Goal: Task Accomplishment & Management: Manage account settings

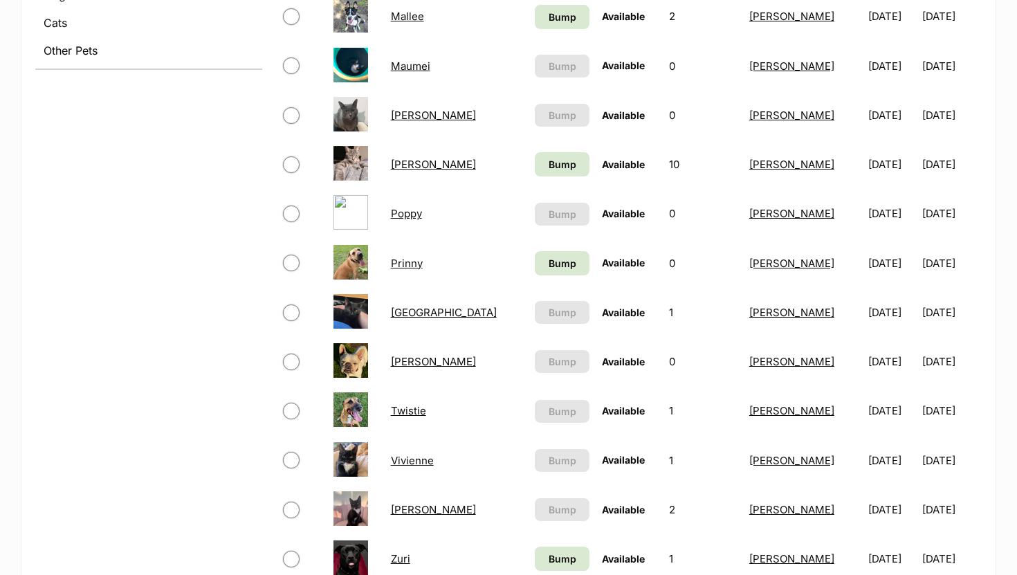
scroll to position [651, 0]
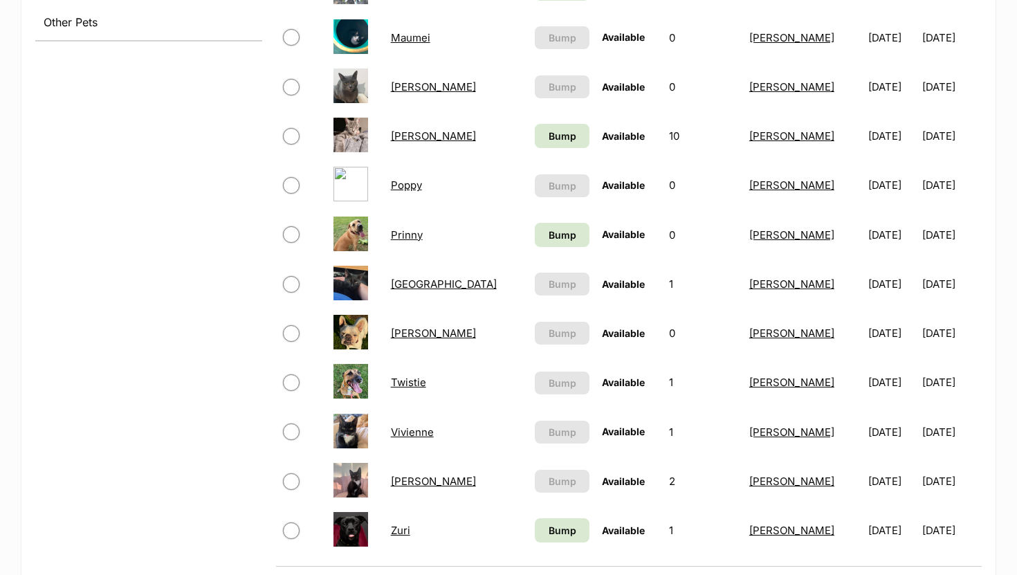
click at [429, 435] on link "Vivienne" at bounding box center [412, 431] width 43 height 13
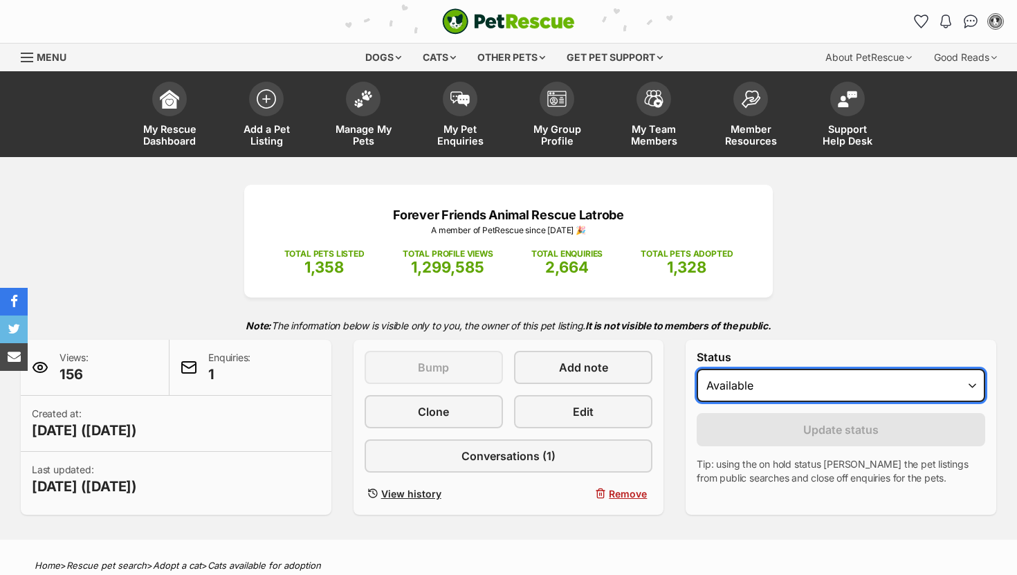
click at [750, 380] on select "Draft - not available as listing has enquires Available On hold Adopted" at bounding box center [840, 385] width 288 height 33
select select "rehomed"
click at [696, 369] on select "Draft - not available as listing has enquires Available On hold Adopted" at bounding box center [840, 385] width 288 height 33
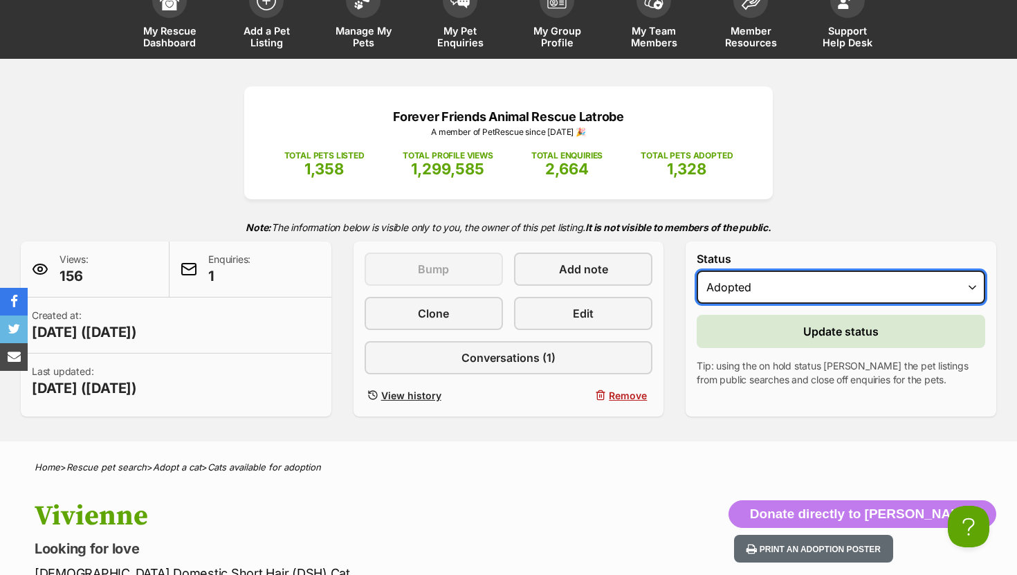
scroll to position [83, 0]
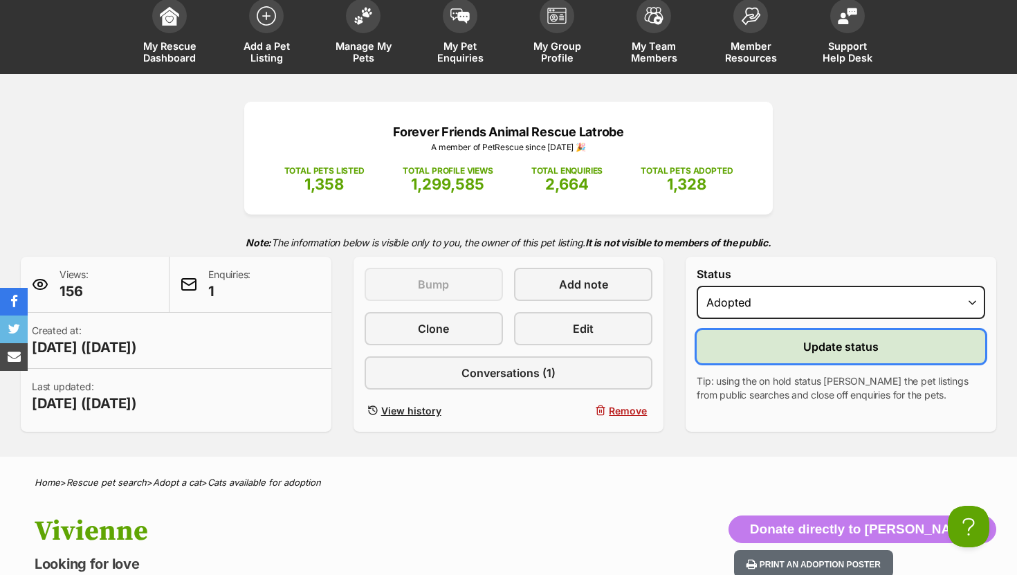
click at [797, 340] on button "Update status" at bounding box center [840, 346] width 288 height 33
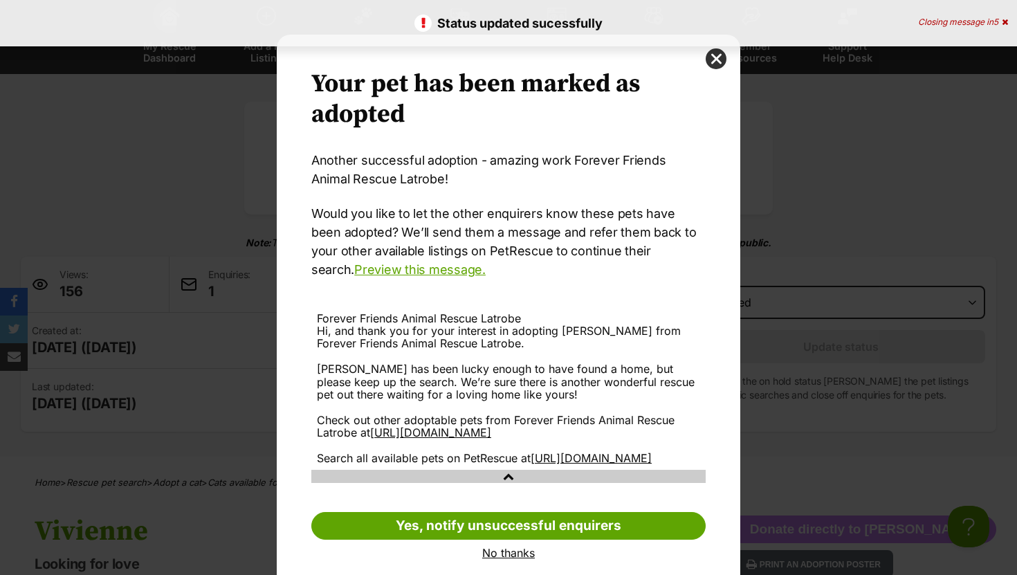
scroll to position [44, 0]
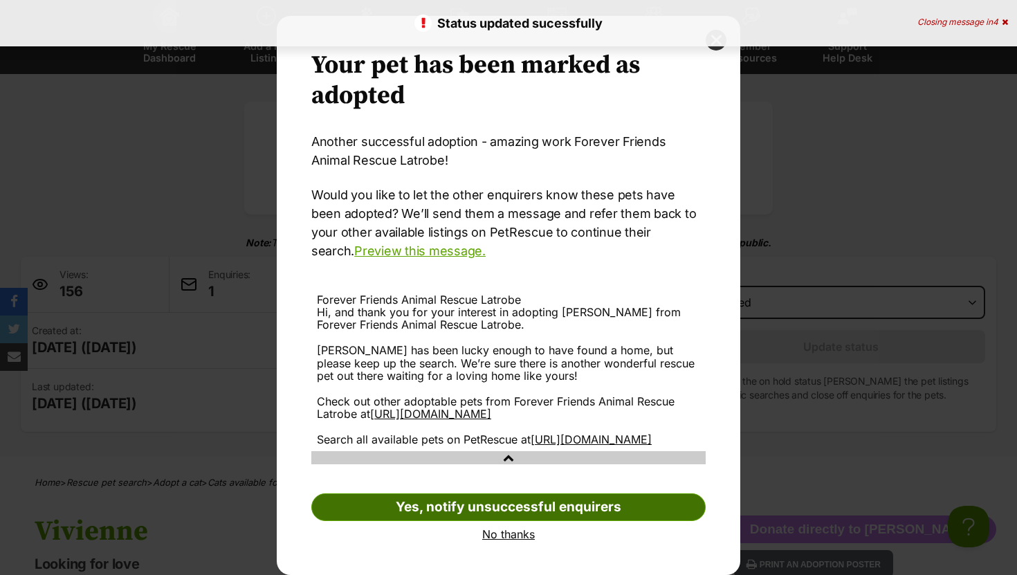
click at [439, 516] on link "Yes, notify unsuccessful enquirers" at bounding box center [508, 507] width 394 height 28
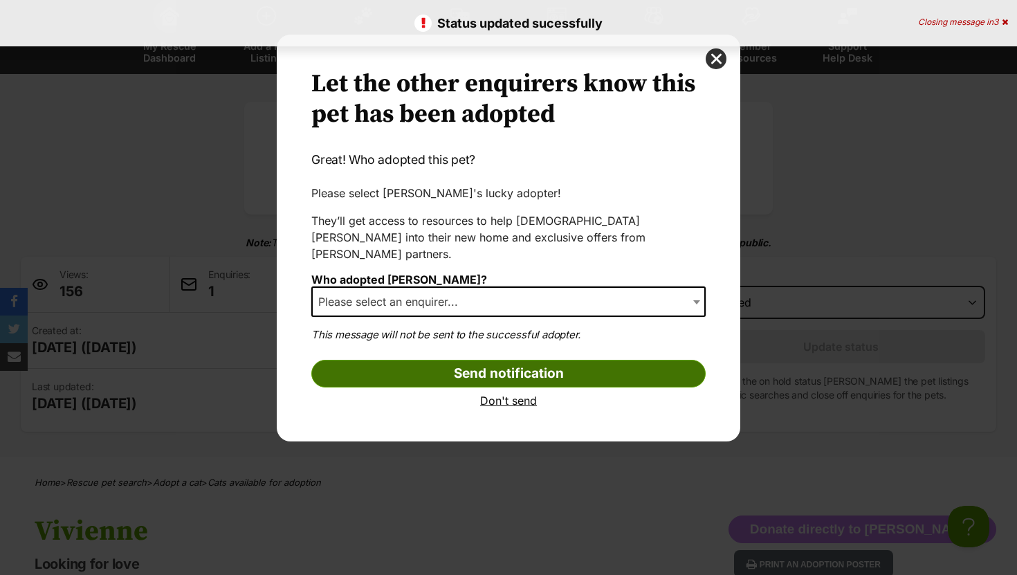
scroll to position [0, 0]
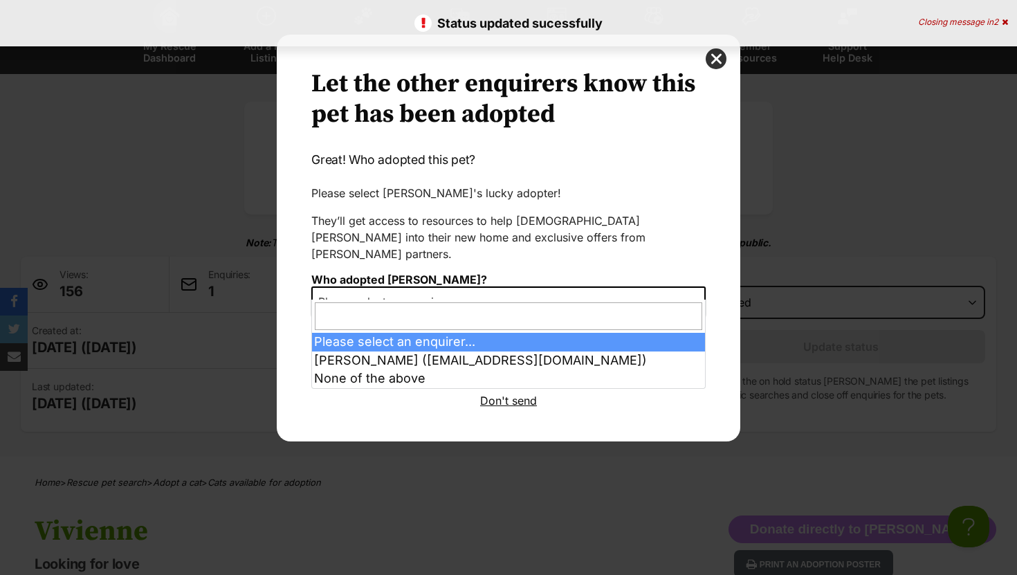
click at [479, 286] on span "Please select an enquirer..." at bounding box center [508, 301] width 394 height 30
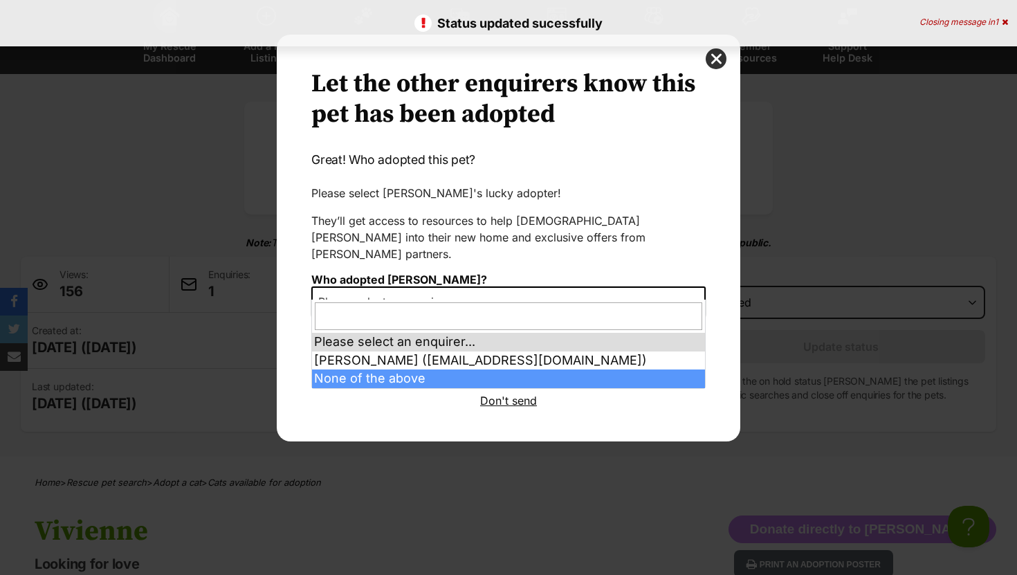
select select "other"
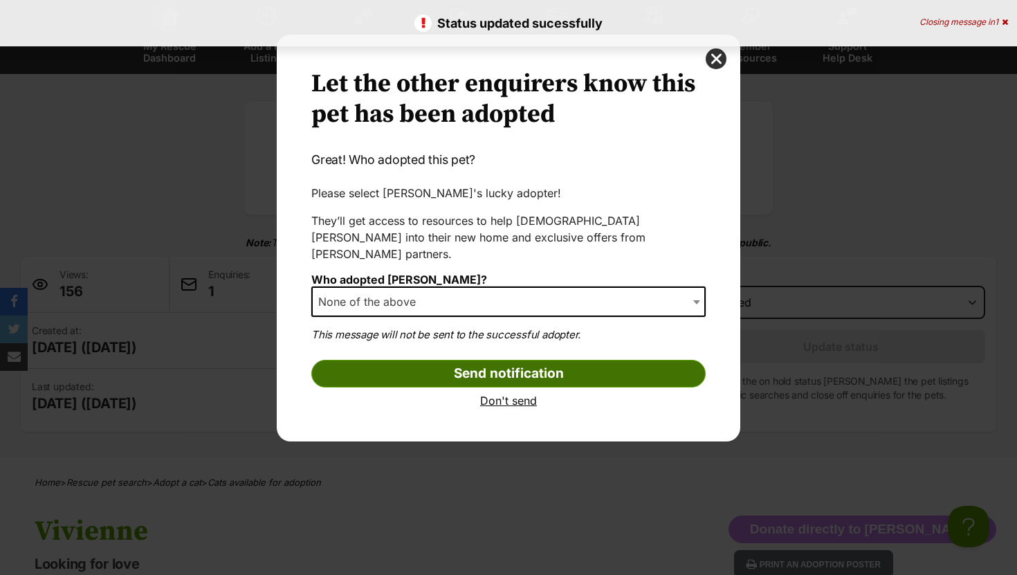
click at [438, 364] on input "Send notification" at bounding box center [508, 374] width 394 height 28
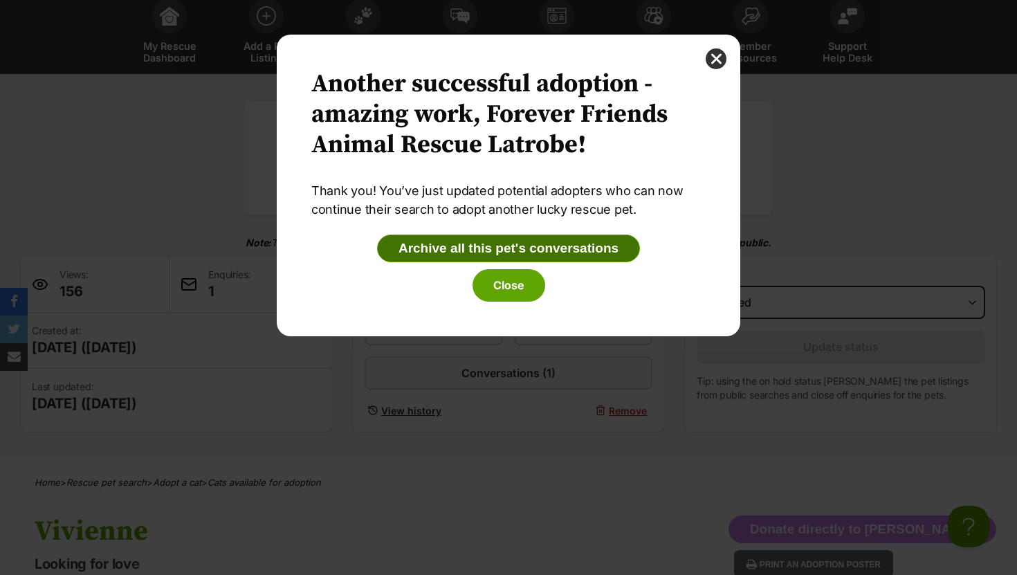
click at [476, 239] on button "Archive all this pet's conversations" at bounding box center [508, 248] width 263 height 28
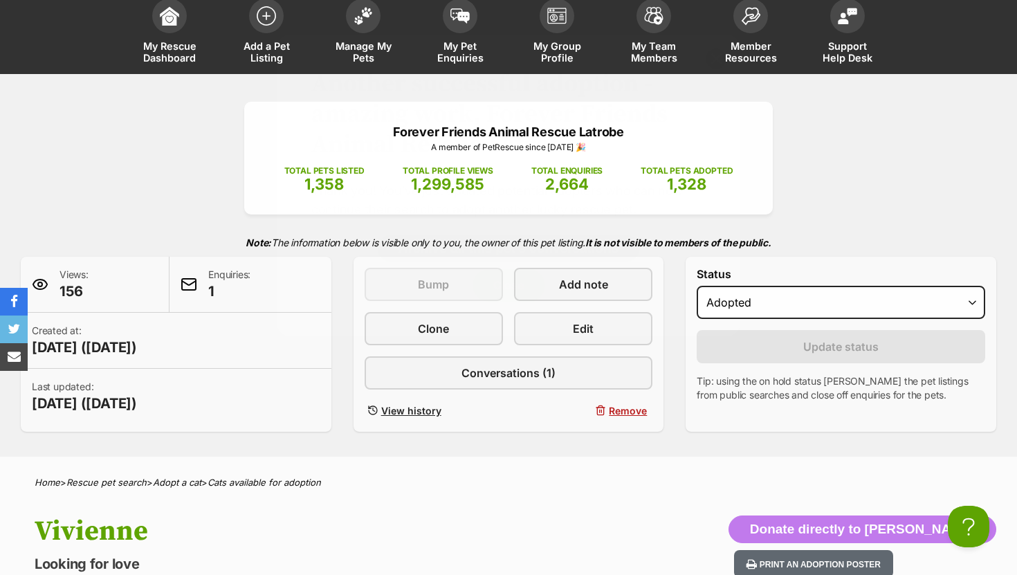
scroll to position [83, 0]
click at [368, 29] on link "Manage My Pets" at bounding box center [363, 33] width 97 height 82
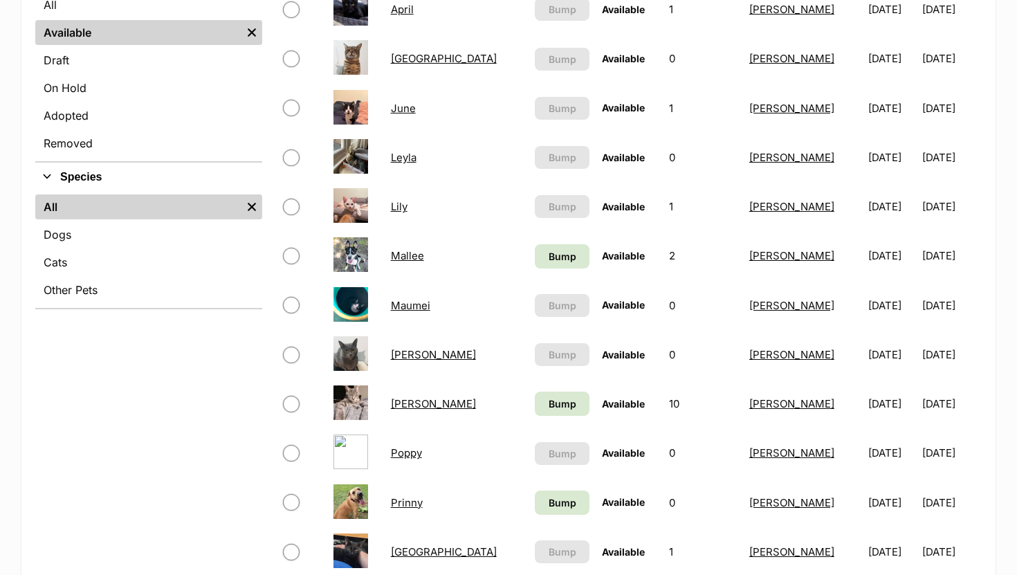
scroll to position [383, 0]
click at [548, 257] on span "Bump" at bounding box center [562, 257] width 28 height 15
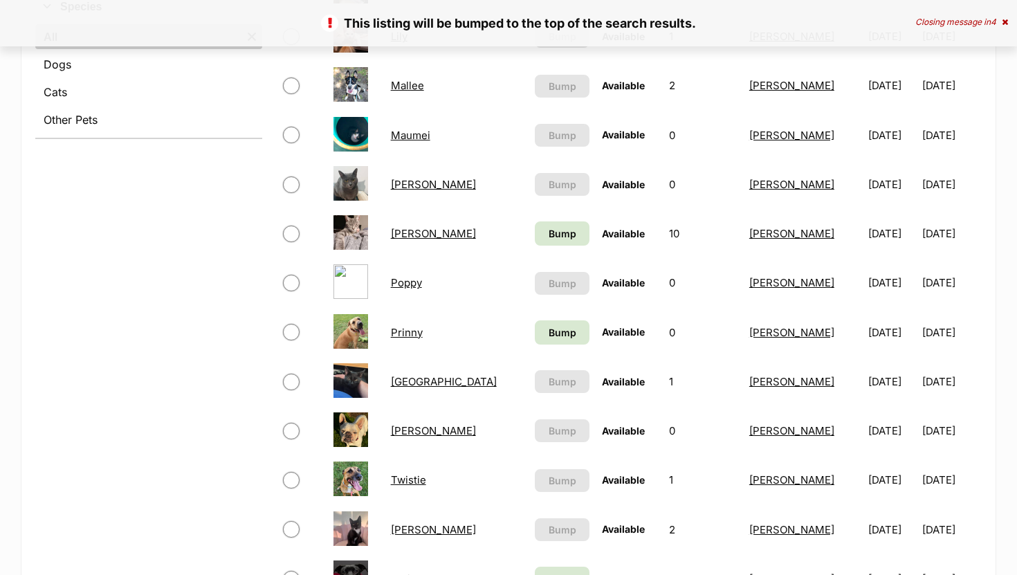
scroll to position [563, 0]
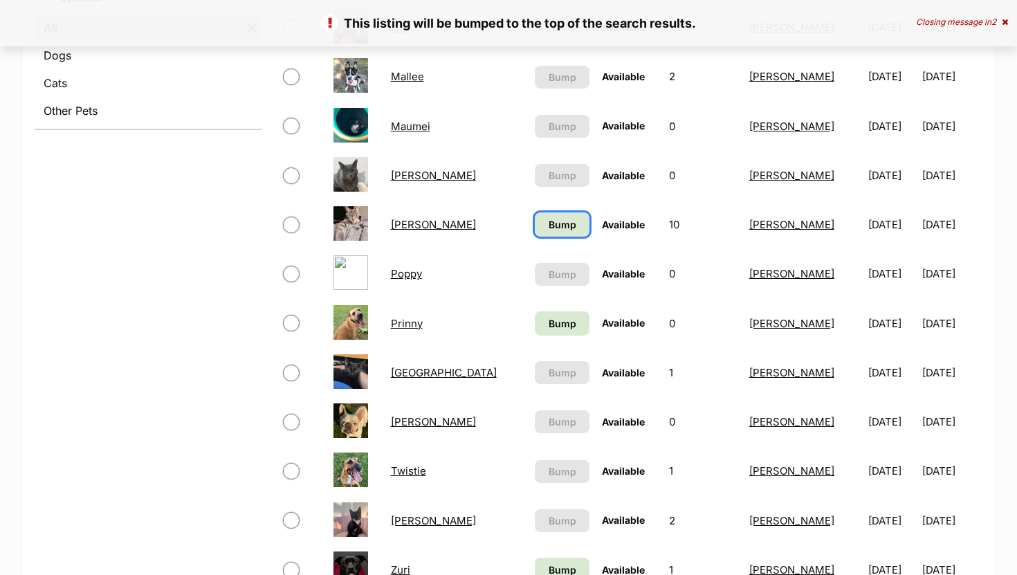
click at [548, 225] on span "Bump" at bounding box center [562, 224] width 28 height 15
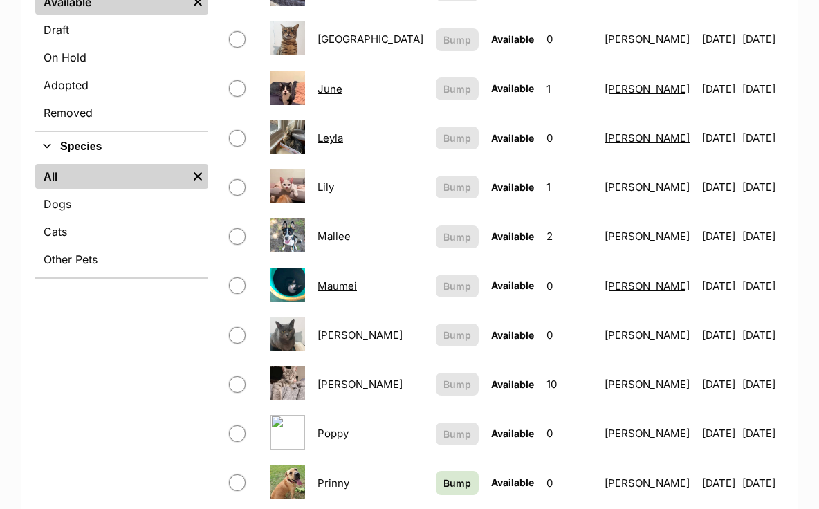
scroll to position [553, 0]
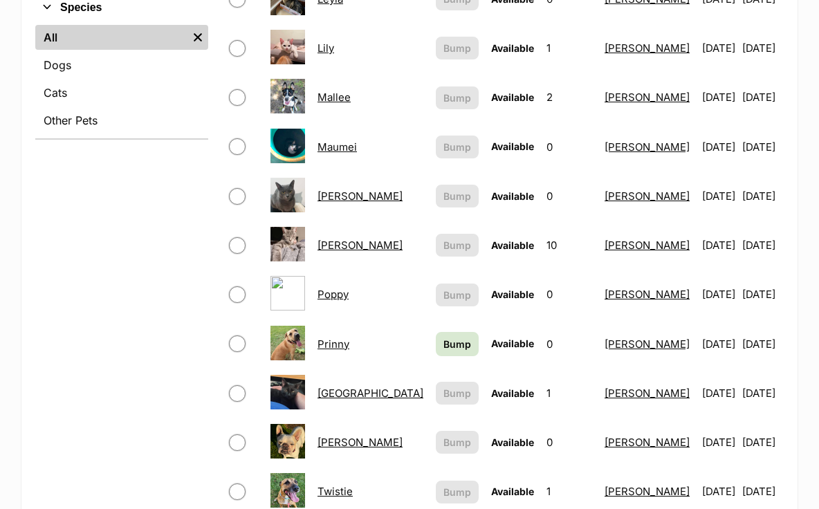
click at [345, 288] on link "Poppy" at bounding box center [332, 294] width 31 height 13
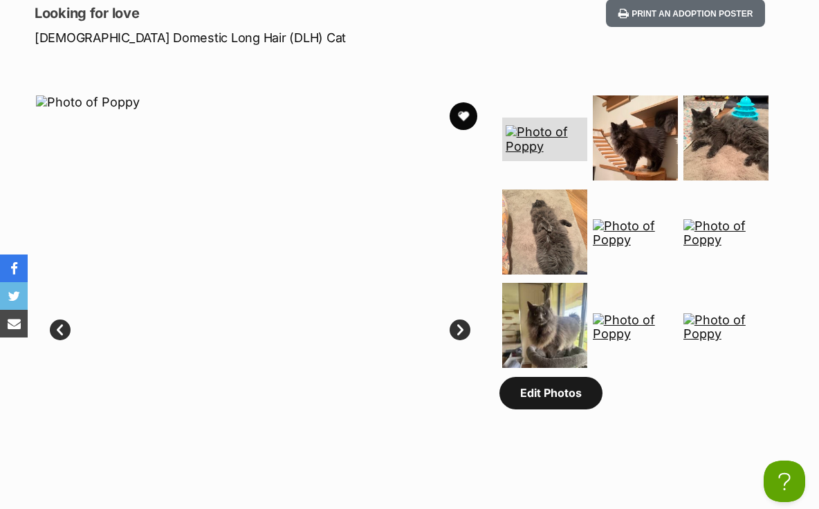
click at [555, 399] on link "Edit Photos" at bounding box center [550, 393] width 103 height 32
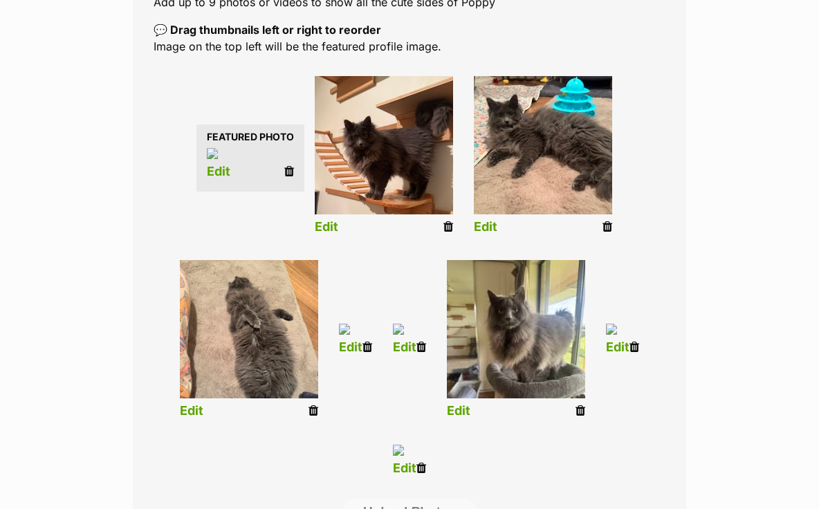
scroll to position [278, 0]
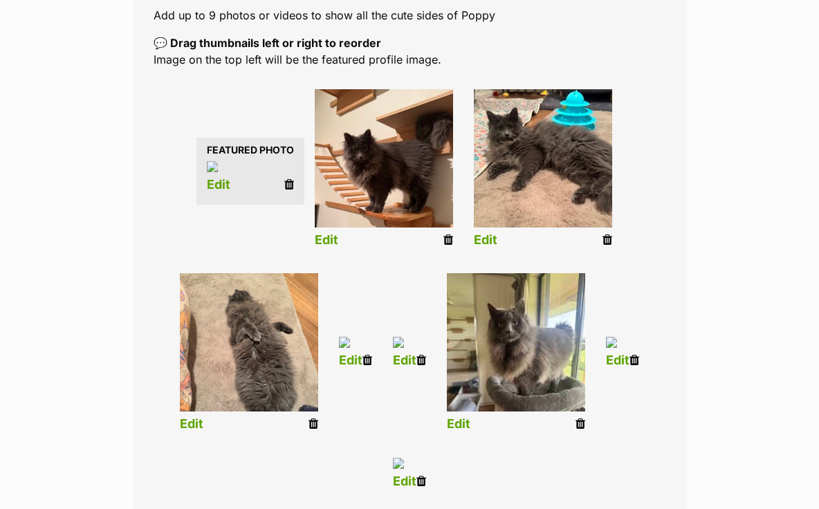
click at [289, 189] on icon at bounding box center [289, 184] width 10 height 12
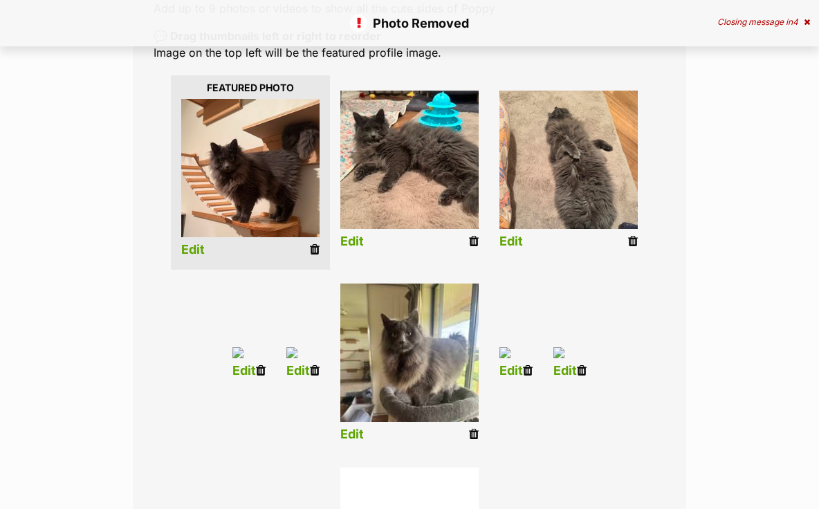
scroll to position [288, 0]
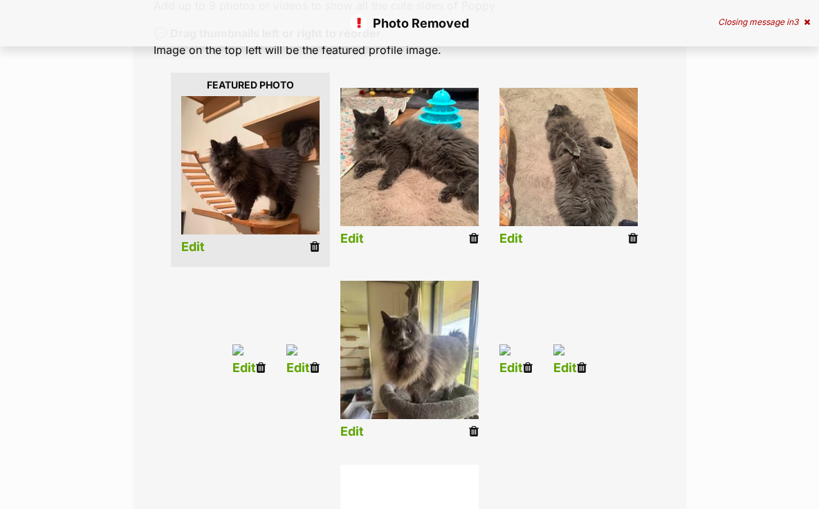
click at [314, 367] on icon at bounding box center [315, 368] width 10 height 12
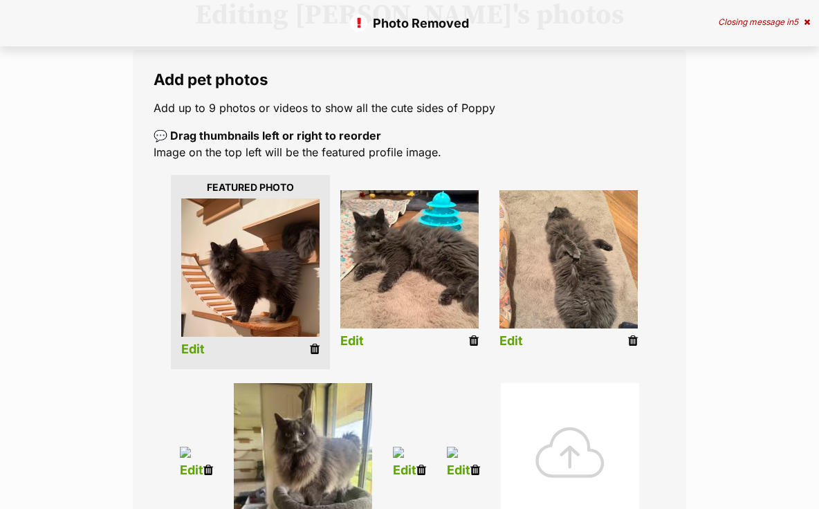
scroll to position [531, 0]
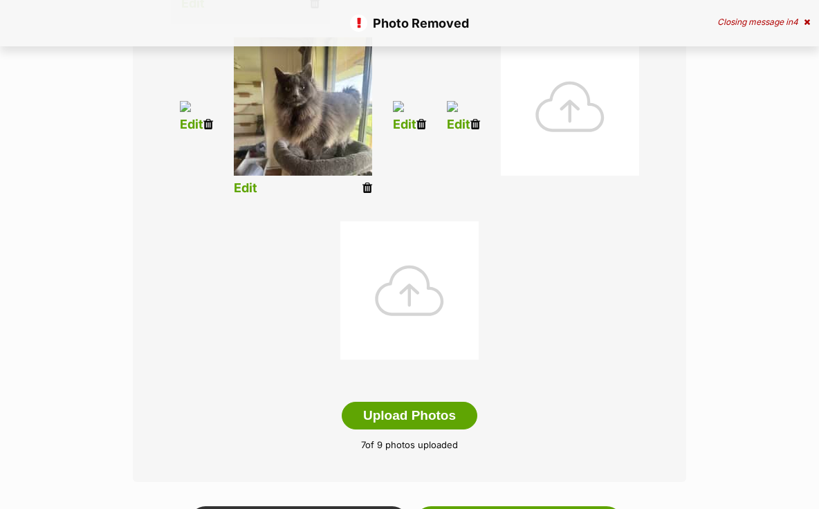
click at [477, 128] on icon at bounding box center [475, 124] width 10 height 12
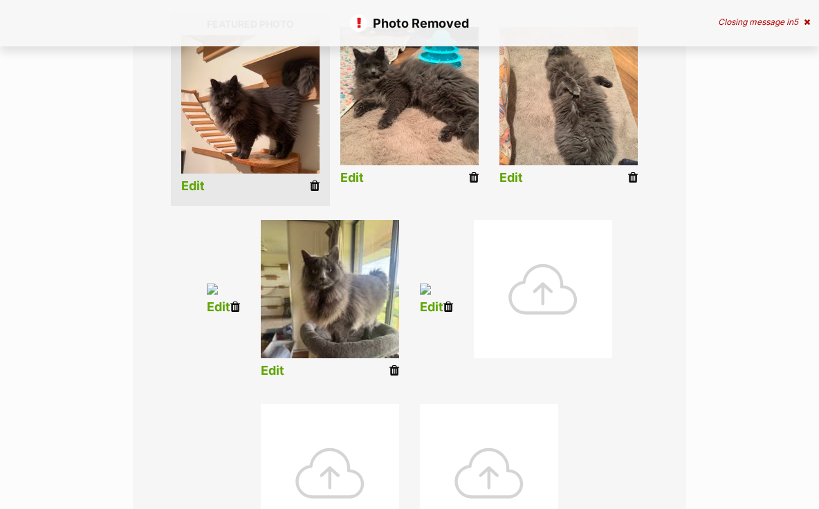
scroll to position [524, 0]
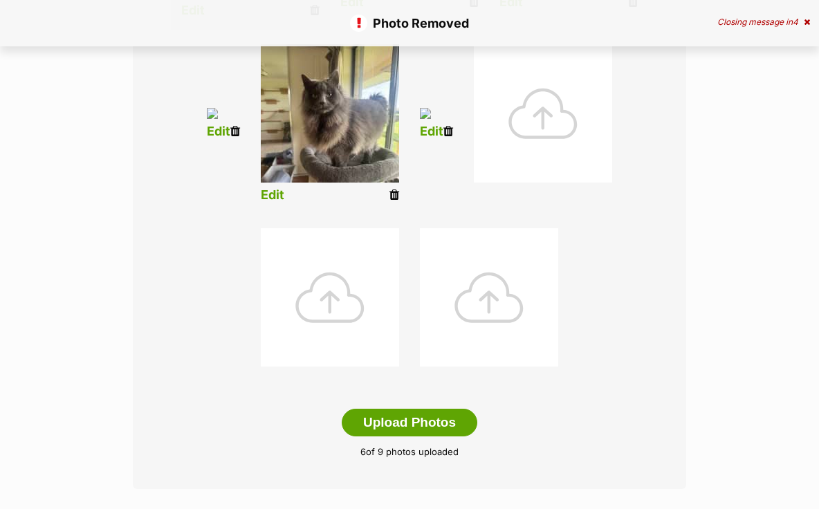
click at [235, 136] on icon at bounding box center [235, 131] width 10 height 12
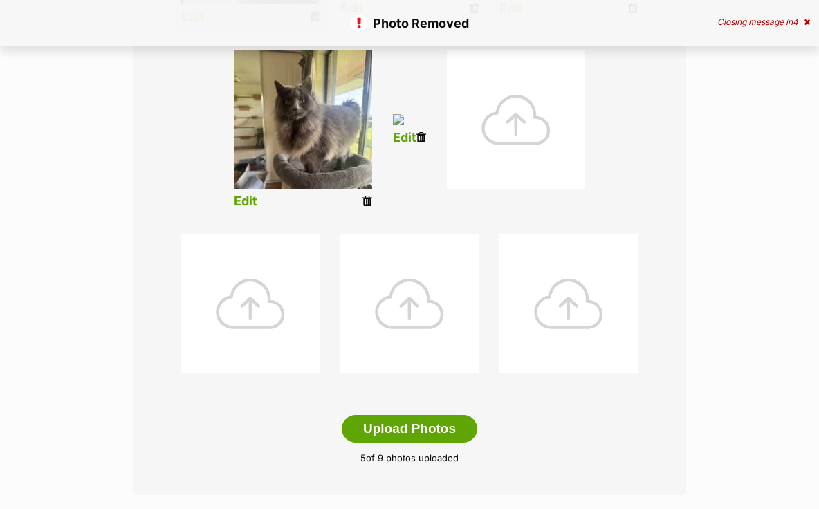
scroll to position [517, 0]
click at [421, 138] on icon at bounding box center [421, 138] width 10 height 12
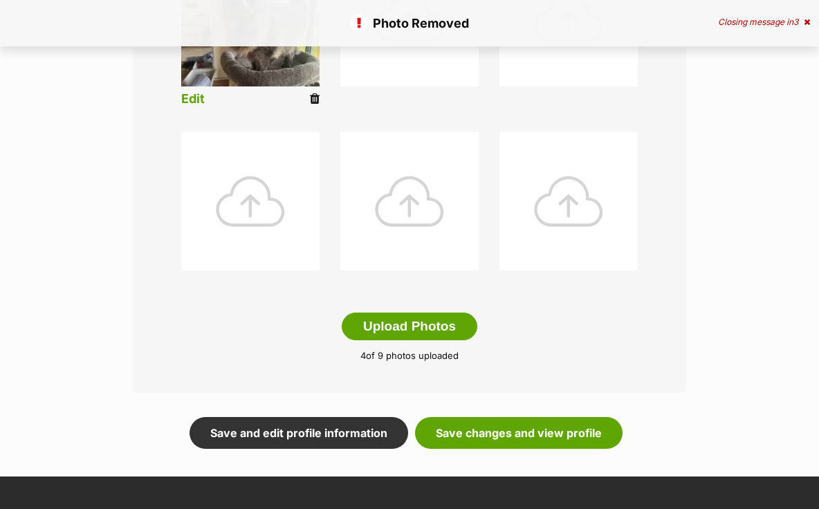
scroll to position [627, 0]
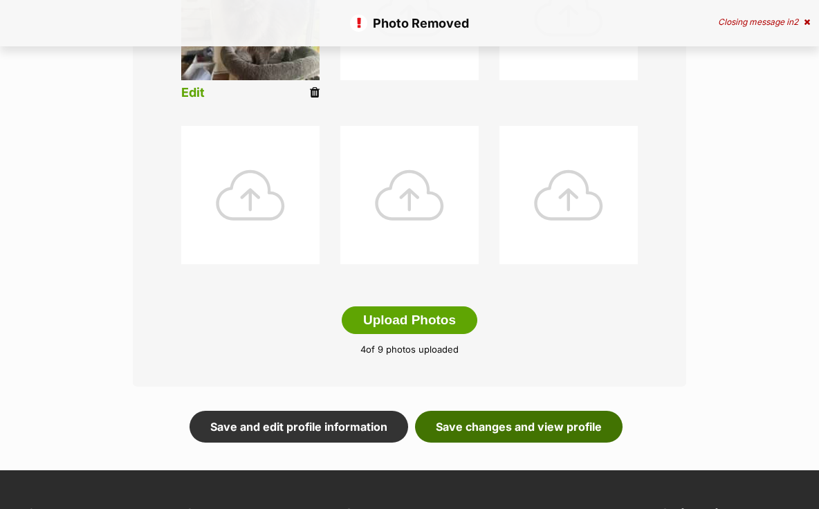
click at [512, 435] on link "Save changes and view profile" at bounding box center [518, 427] width 207 height 32
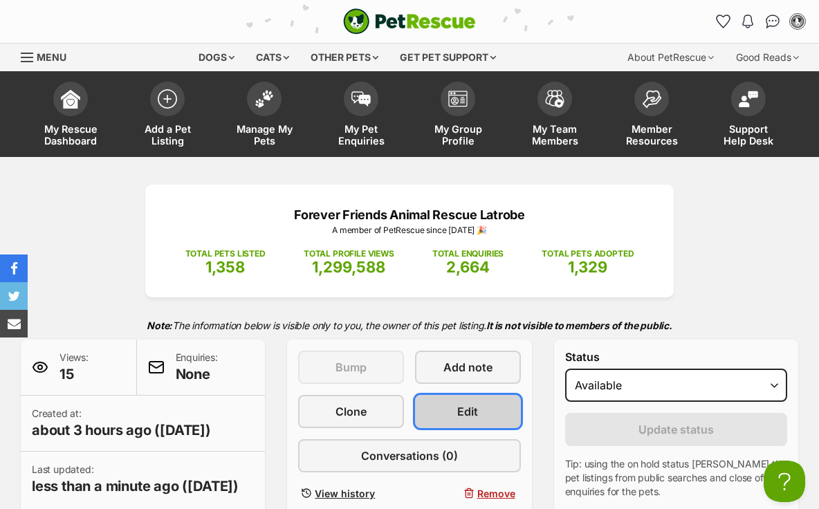
click at [466, 422] on link "Edit" at bounding box center [468, 411] width 106 height 33
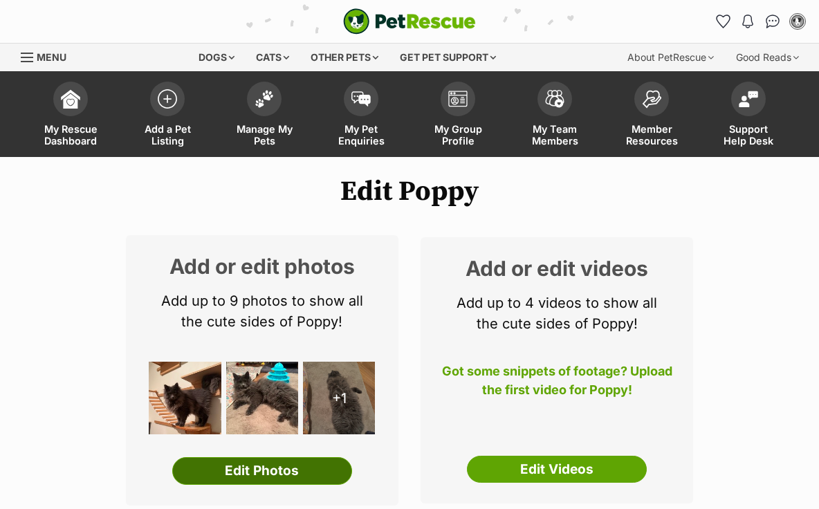
click at [291, 470] on link "Edit Photos" at bounding box center [262, 471] width 180 height 28
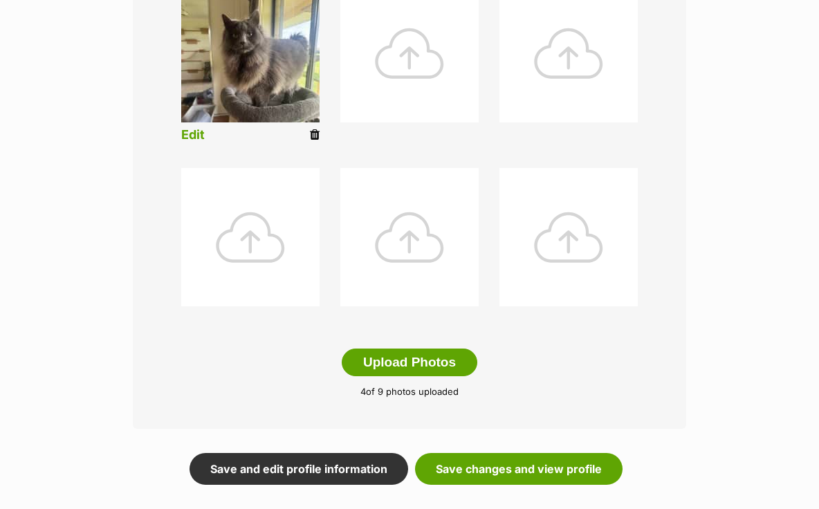
scroll to position [656, 0]
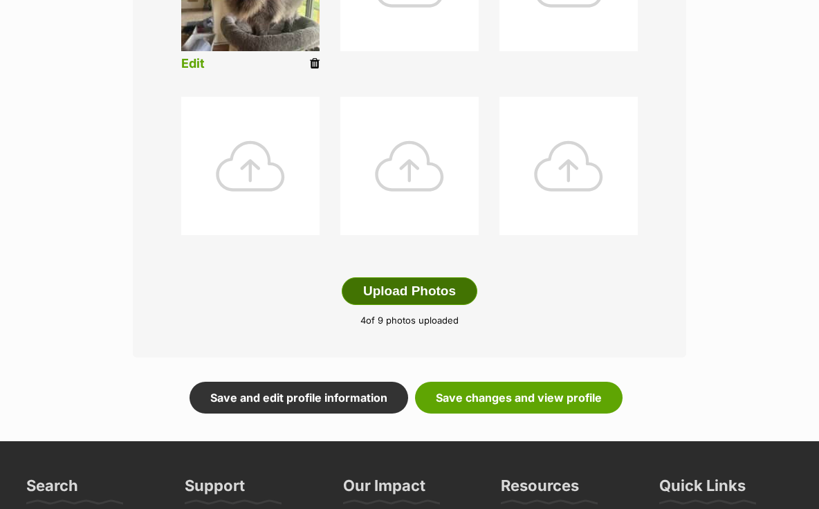
click at [423, 294] on button "Upload Photos" at bounding box center [410, 291] width 136 height 28
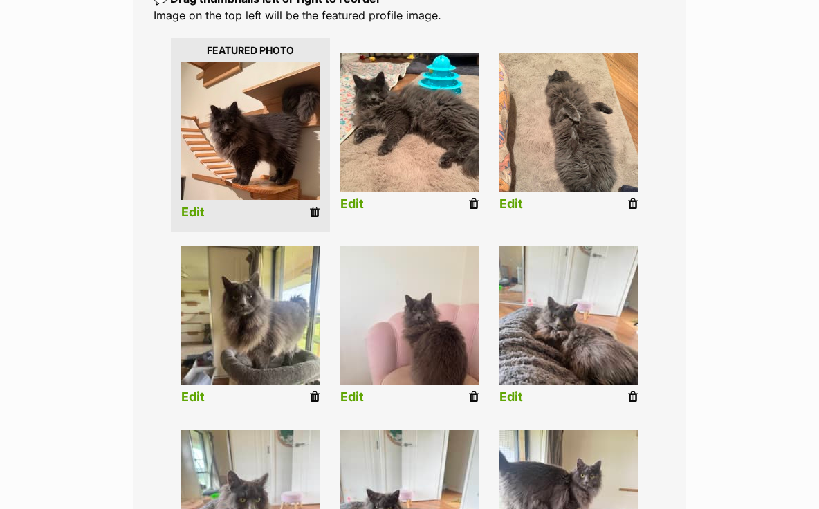
scroll to position [316, 0]
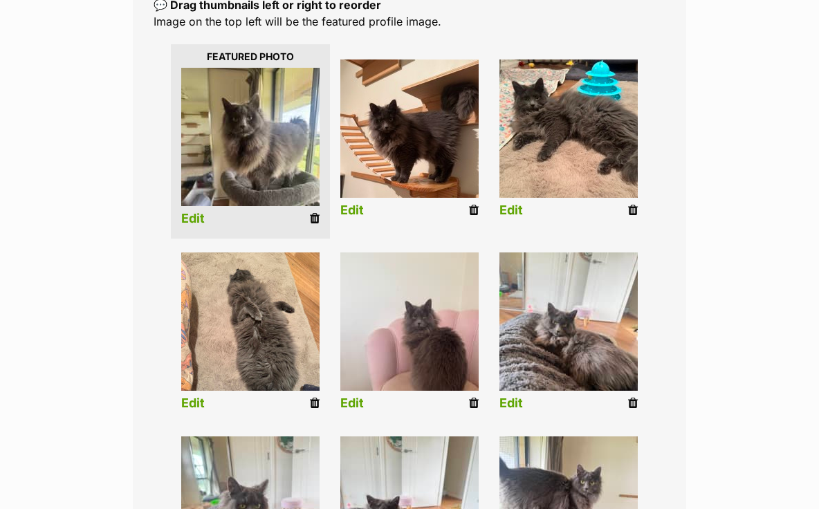
click at [513, 210] on link "Edit" at bounding box center [511, 210] width 24 height 15
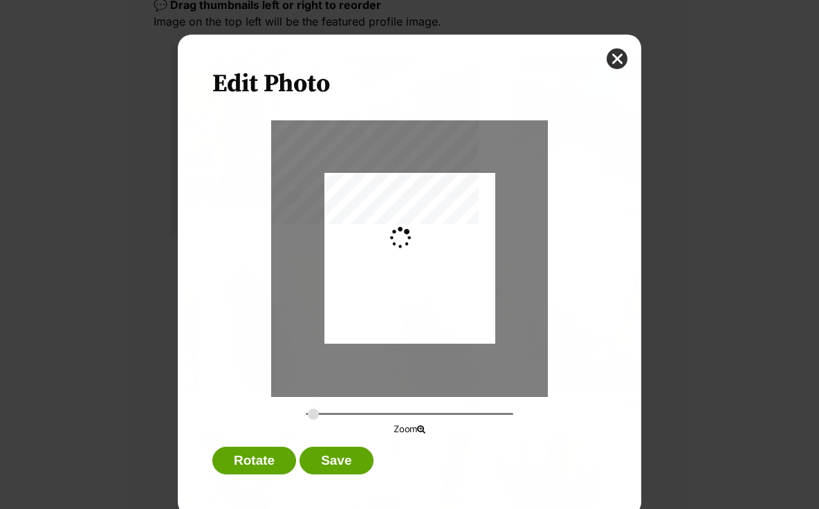
scroll to position [0, 0]
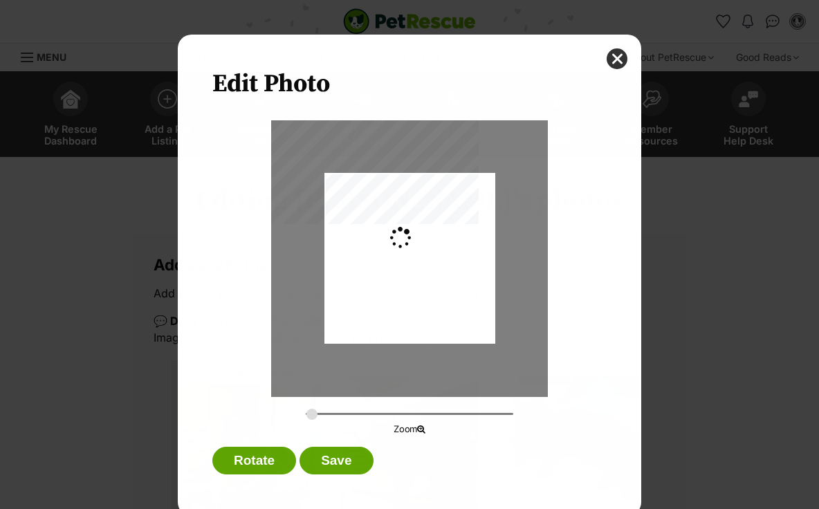
type input "0.4911"
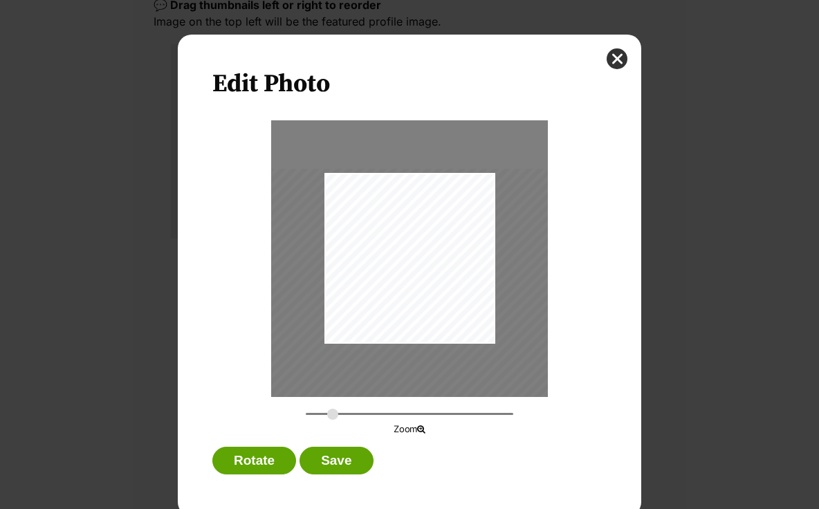
drag, startPoint x: 432, startPoint y: 289, endPoint x: 432, endPoint y: 297, distance: 8.3
click at [432, 297] on div "Dialog Window - Close (Press escape to close)" at bounding box center [421, 283] width 306 height 229
click at [339, 464] on button "Save" at bounding box center [335, 461] width 73 height 28
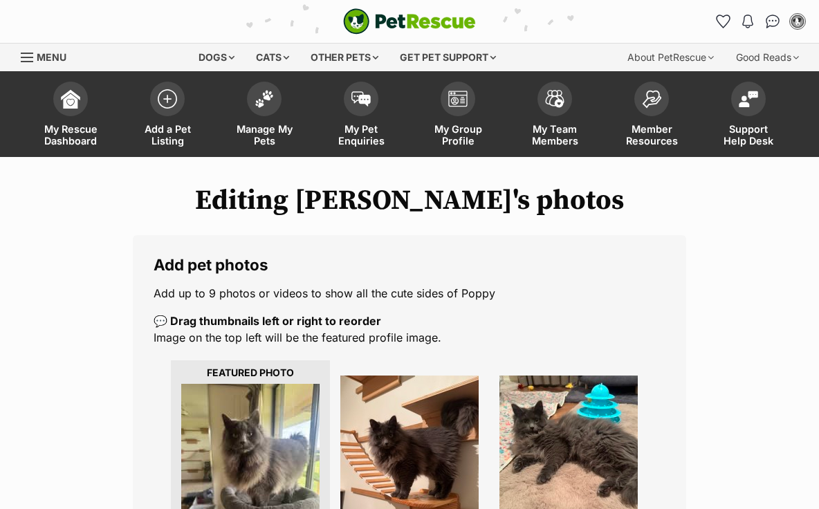
scroll to position [316, 0]
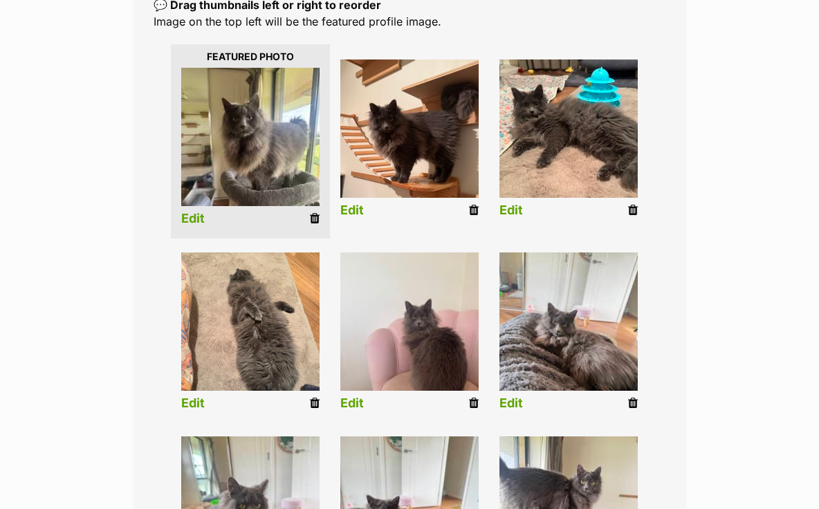
click at [356, 403] on link "Edit" at bounding box center [352, 403] width 24 height 15
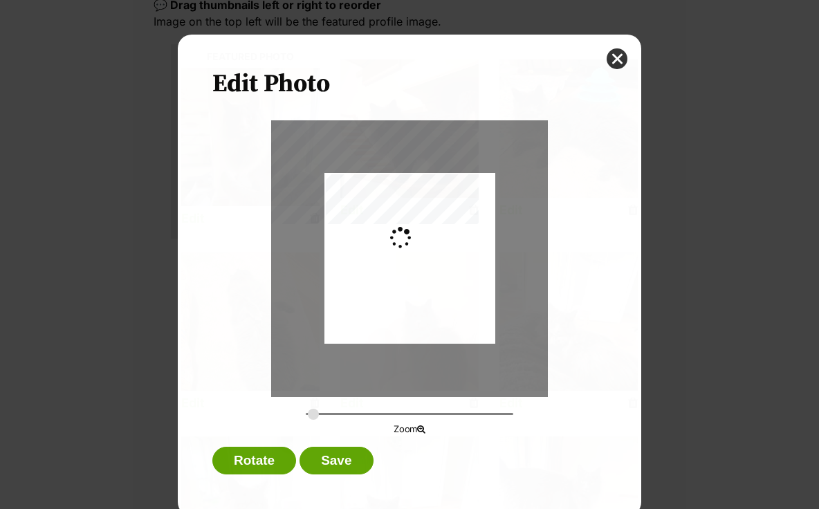
scroll to position [0, 0]
type input "0.3511"
click at [323, 414] on input "Dialog Window - Close (Press escape to close)" at bounding box center [409, 413] width 207 height 13
drag, startPoint x: 451, startPoint y: 320, endPoint x: 442, endPoint y: 319, distance: 9.0
click at [442, 319] on div "Dialog Window - Close (Press escape to close)" at bounding box center [400, 257] width 219 height 291
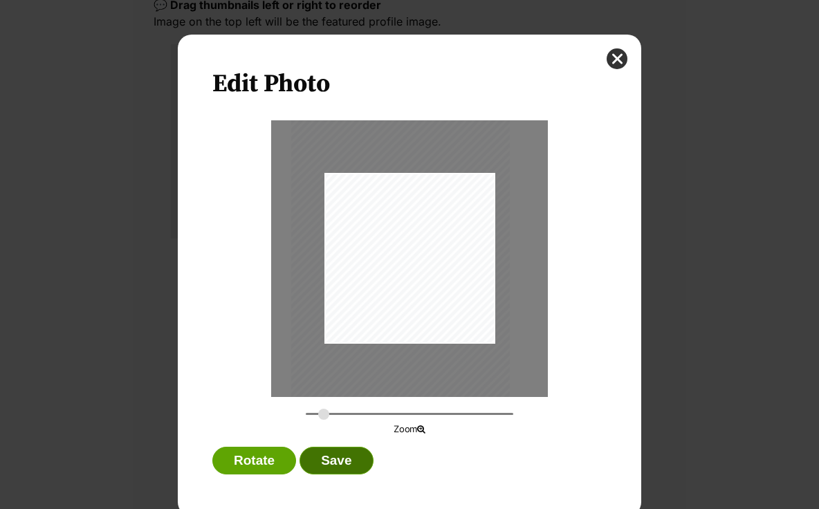
click at [352, 472] on button "Save" at bounding box center [335, 461] width 73 height 28
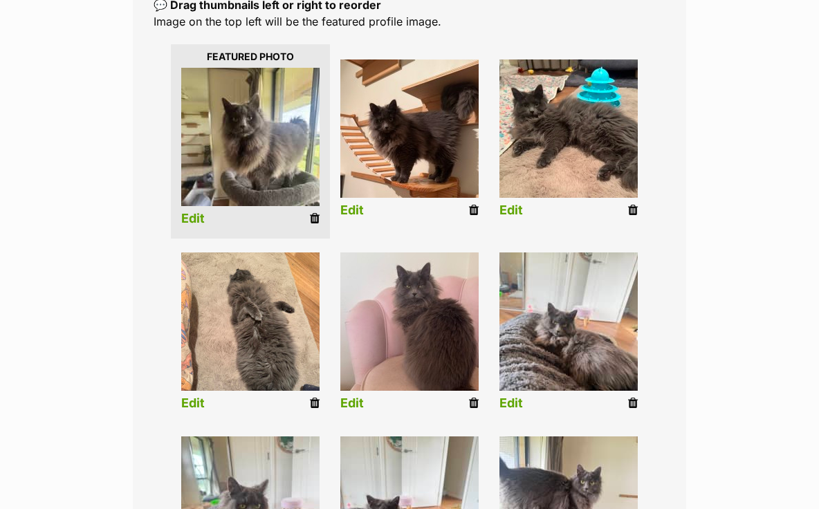
scroll to position [316, 0]
click at [470, 400] on icon at bounding box center [474, 403] width 10 height 12
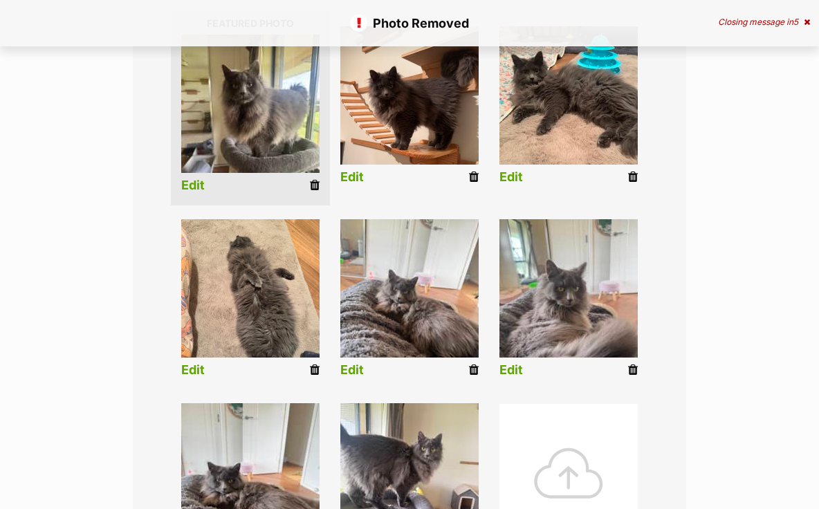
scroll to position [450, 0]
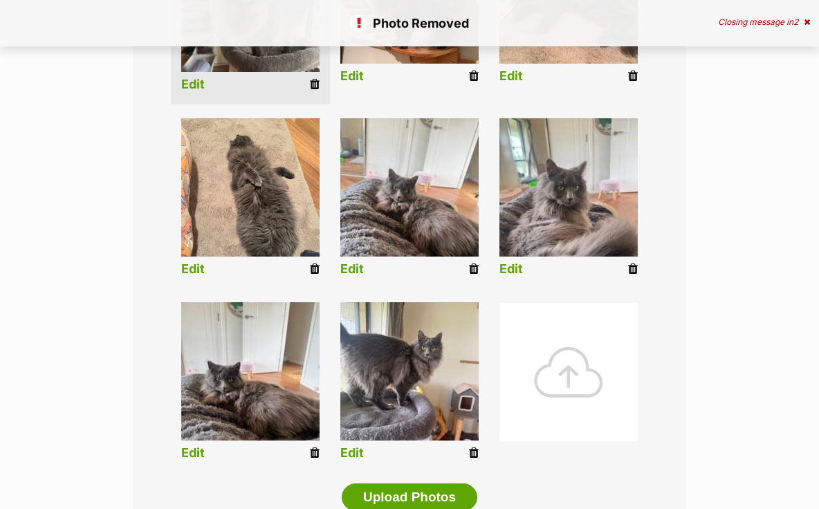
click at [632, 270] on icon at bounding box center [633, 269] width 10 height 12
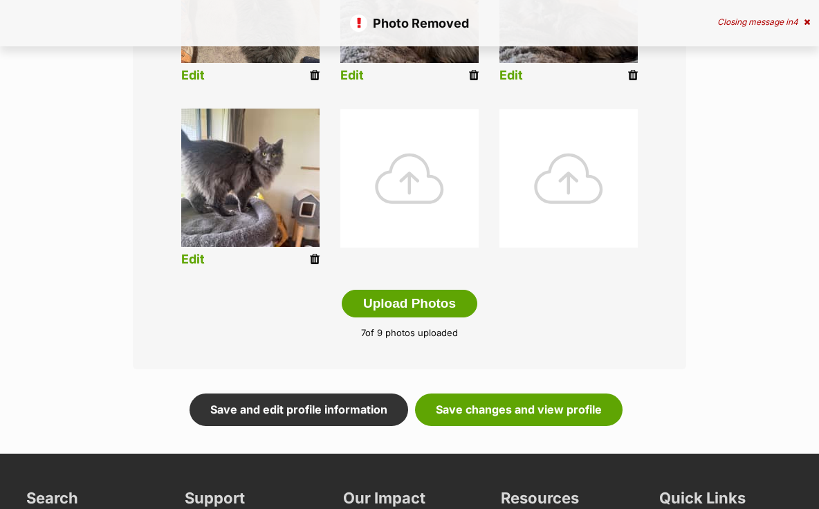
scroll to position [645, 0]
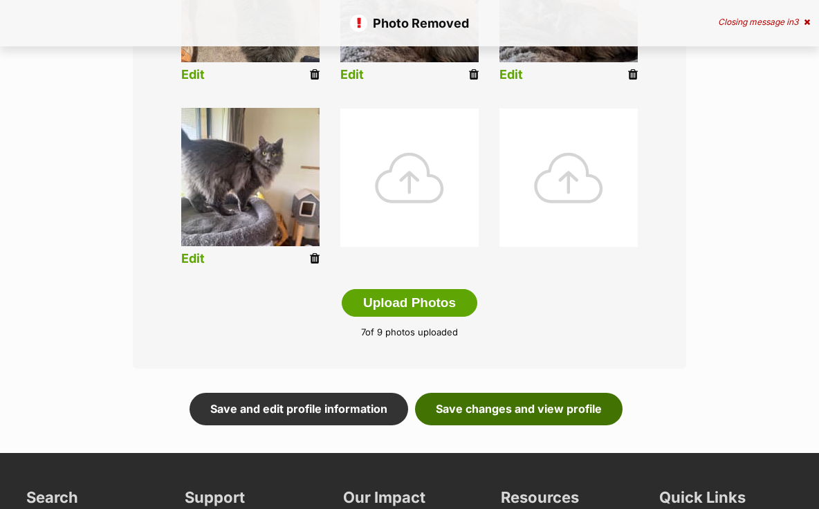
click at [554, 410] on link "Save changes and view profile" at bounding box center [518, 409] width 207 height 32
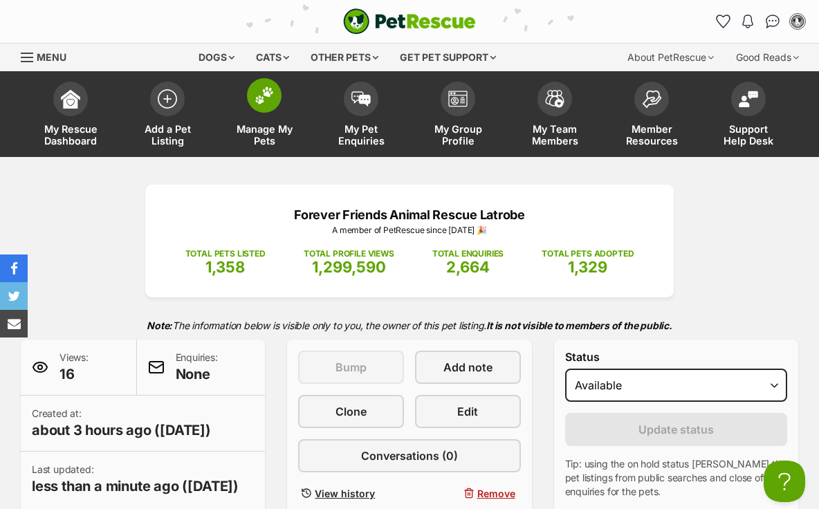
click at [275, 104] on span at bounding box center [264, 95] width 35 height 35
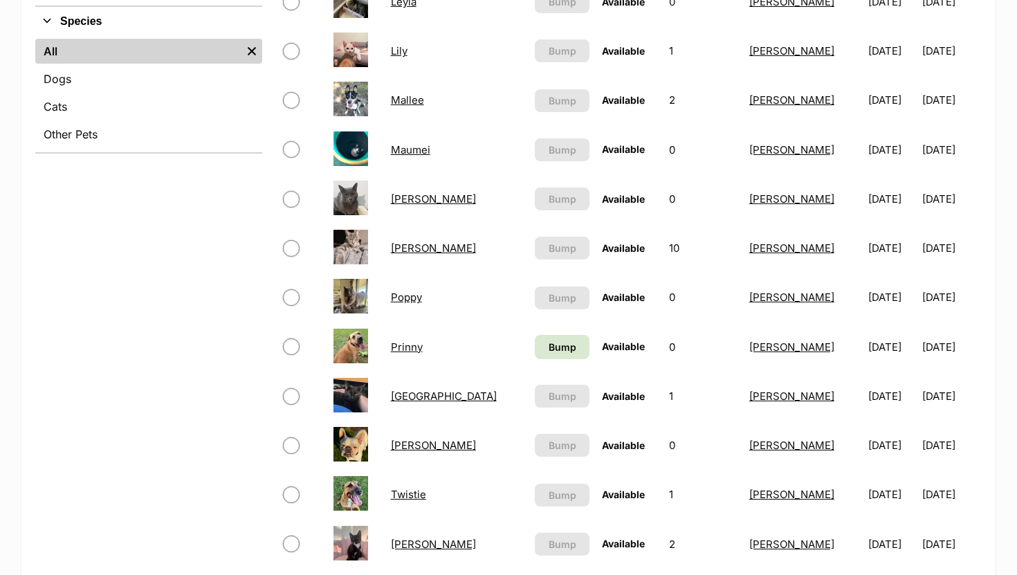
scroll to position [653, 0]
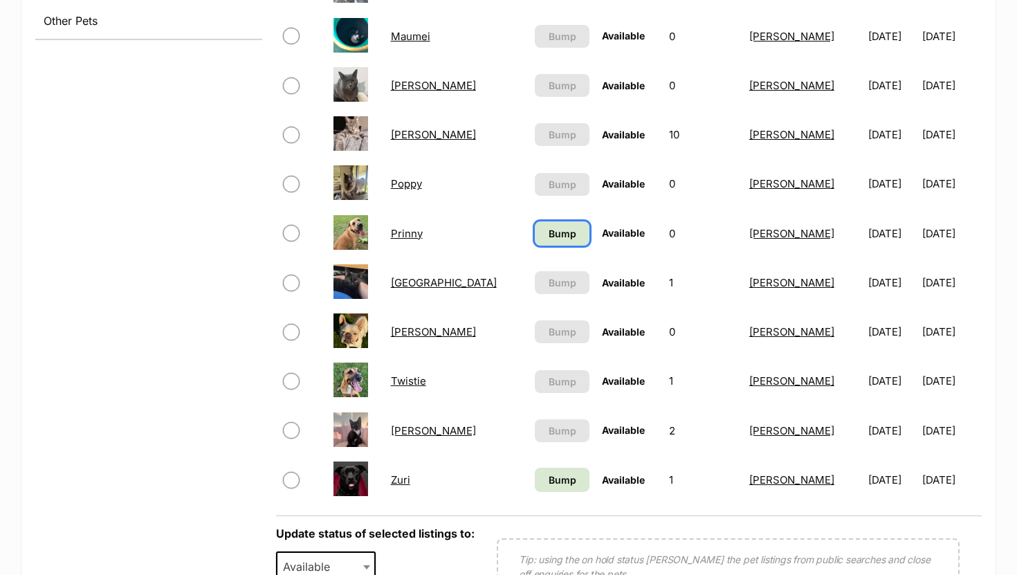
click at [548, 236] on span "Bump" at bounding box center [562, 233] width 28 height 15
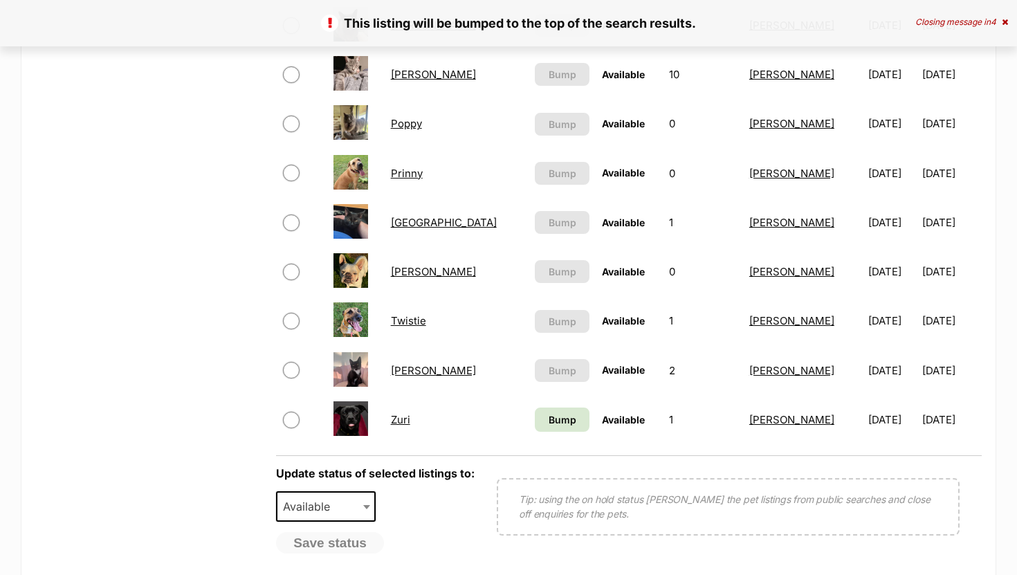
scroll to position [755, 0]
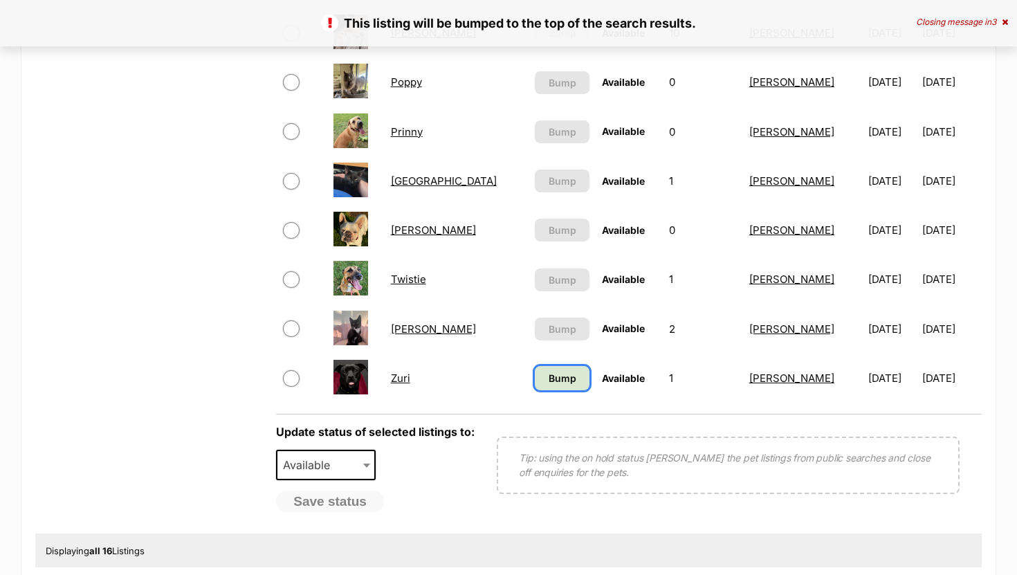
click at [548, 378] on span "Bump" at bounding box center [562, 378] width 28 height 15
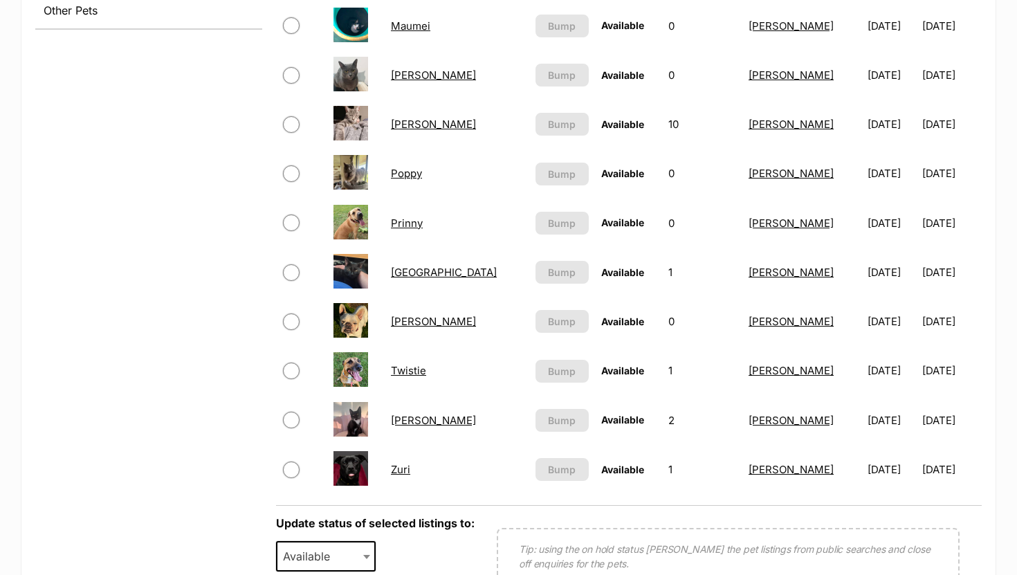
scroll to position [699, 0]
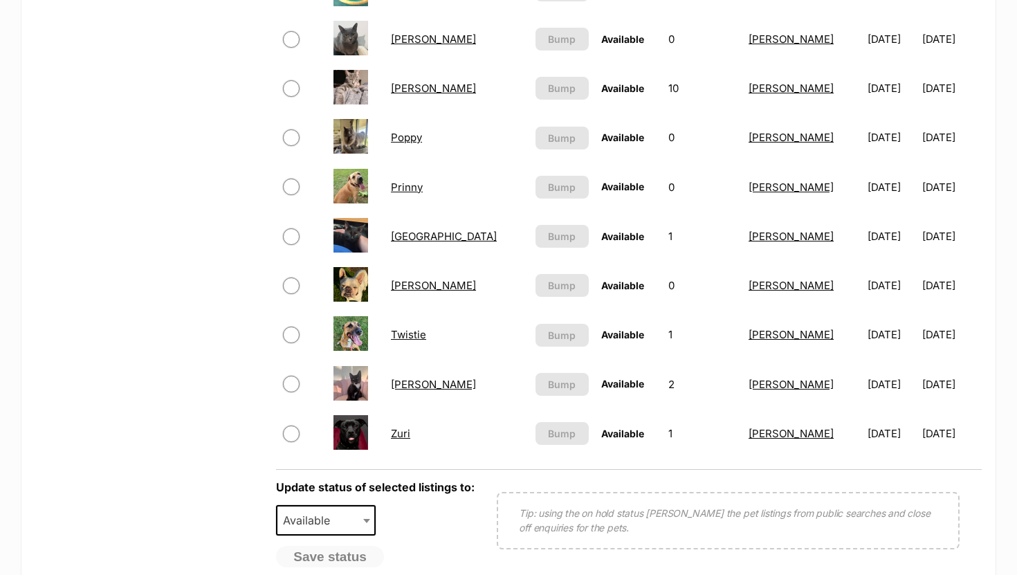
click at [423, 388] on link "[PERSON_NAME]" at bounding box center [433, 384] width 85 height 13
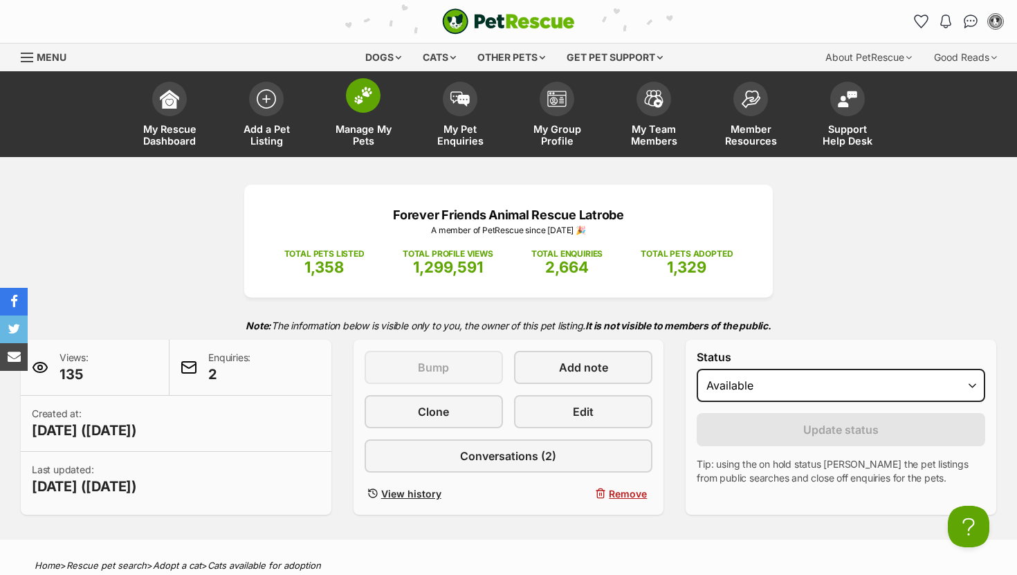
click at [366, 106] on span at bounding box center [363, 95] width 35 height 35
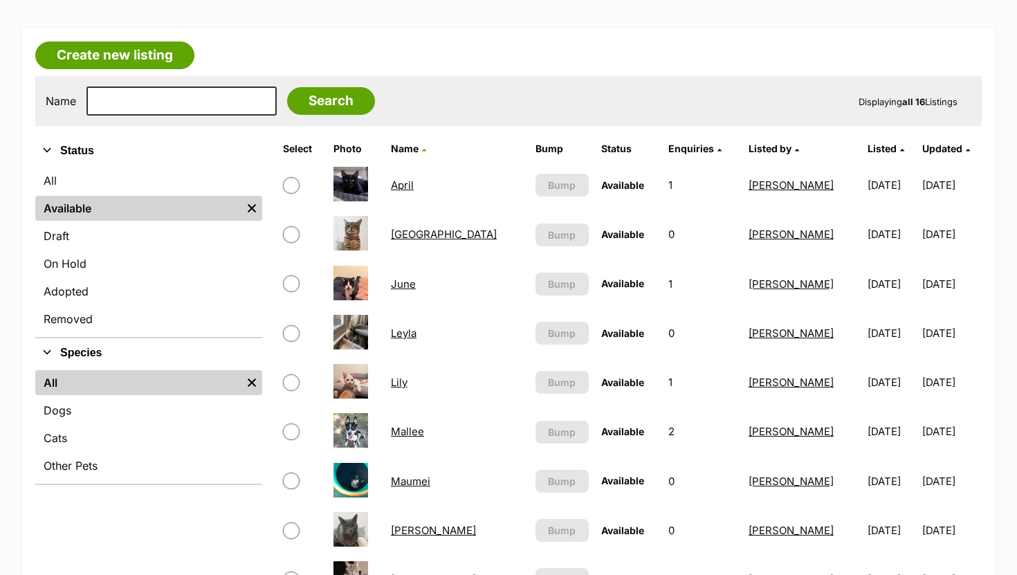
scroll to position [270, 0]
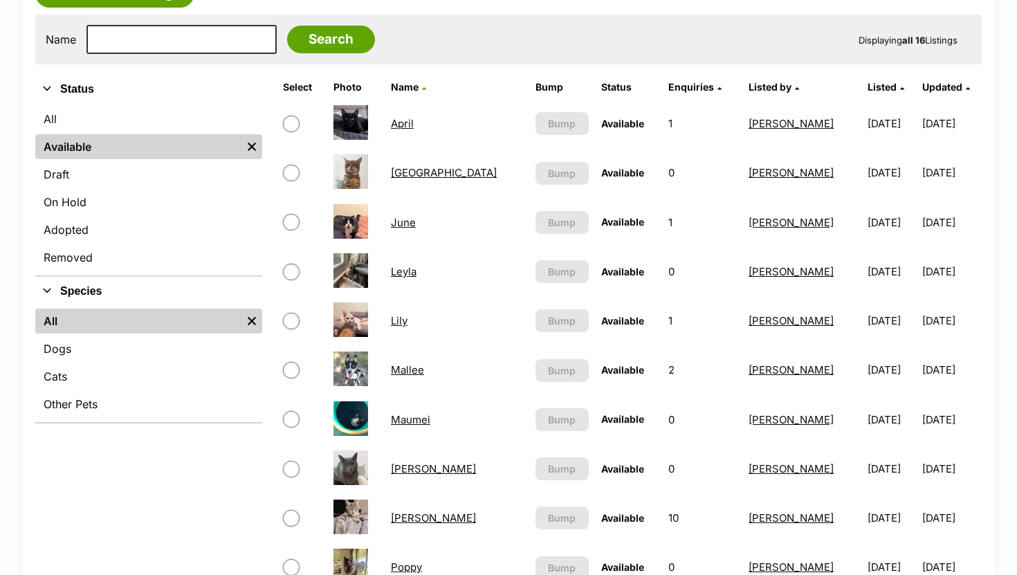
click at [416, 225] on link "June" at bounding box center [403, 222] width 25 height 13
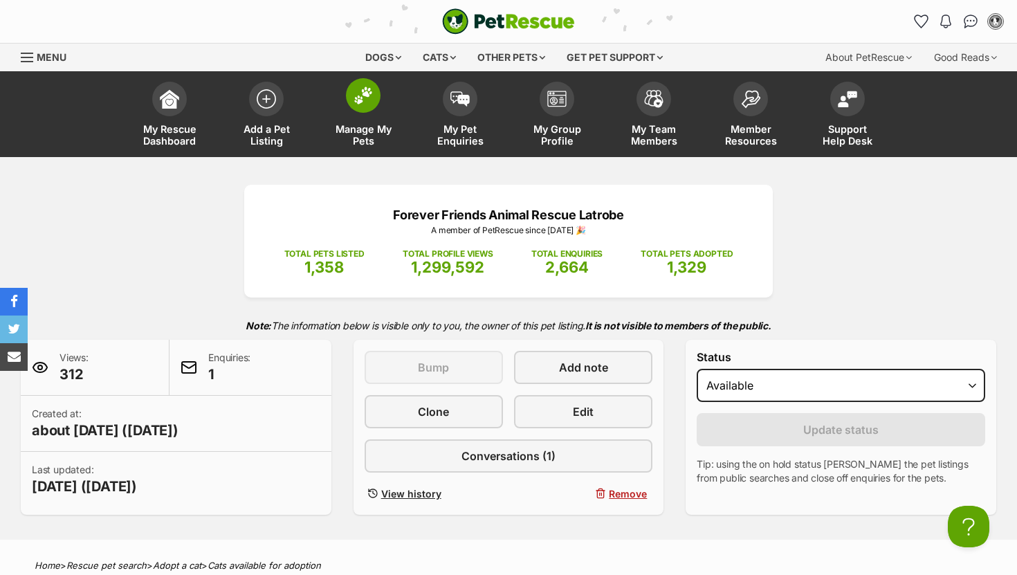
click at [365, 94] on img at bounding box center [362, 95] width 19 height 18
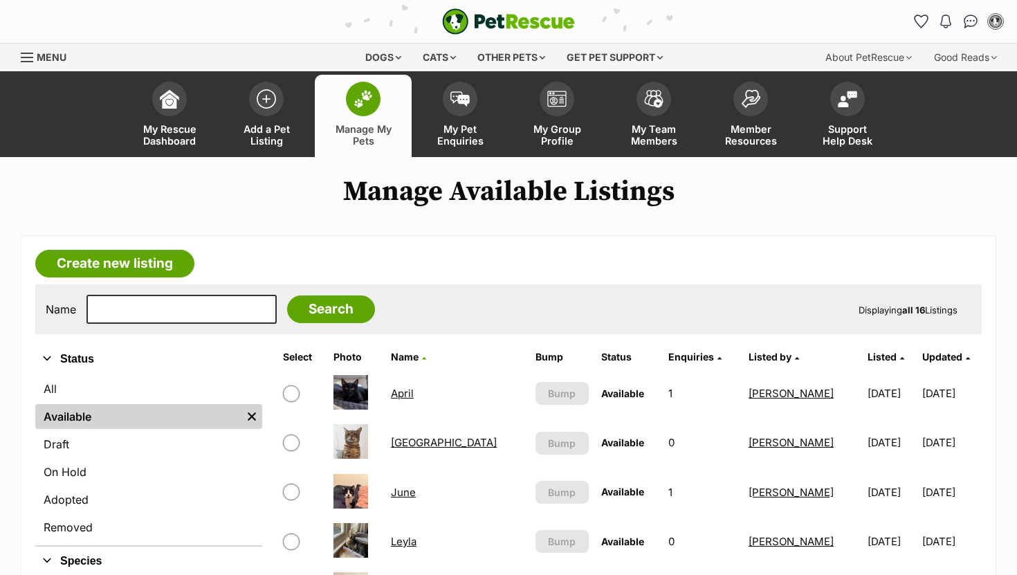
scroll to position [243, 0]
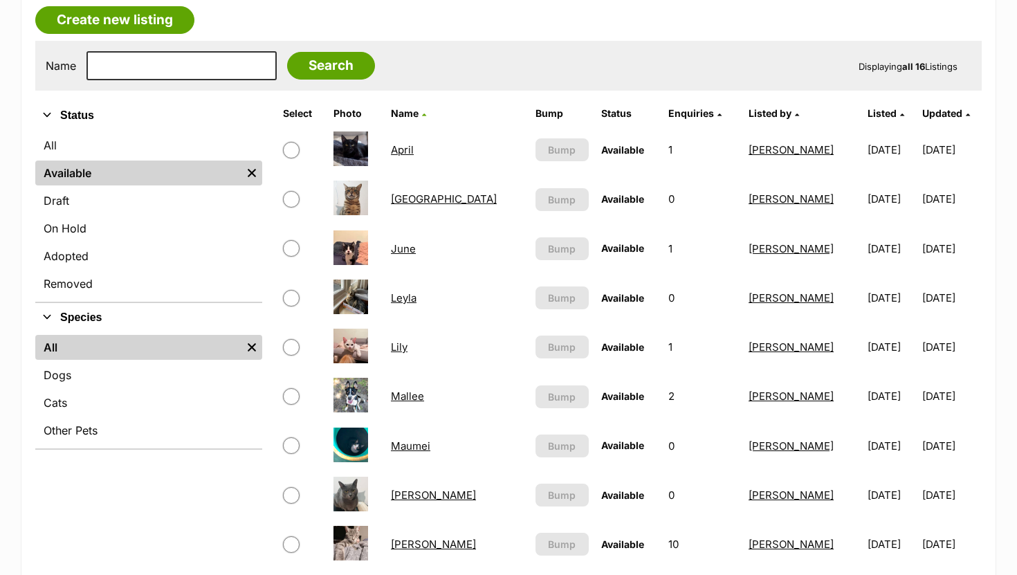
click at [407, 350] on link "Lily" at bounding box center [399, 346] width 17 height 13
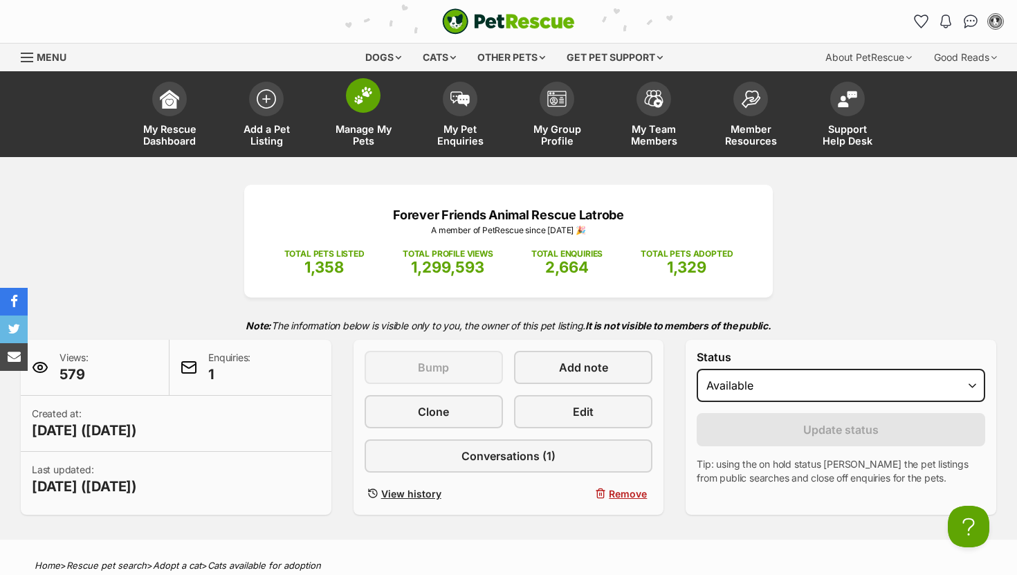
click at [362, 93] on img at bounding box center [362, 95] width 19 height 18
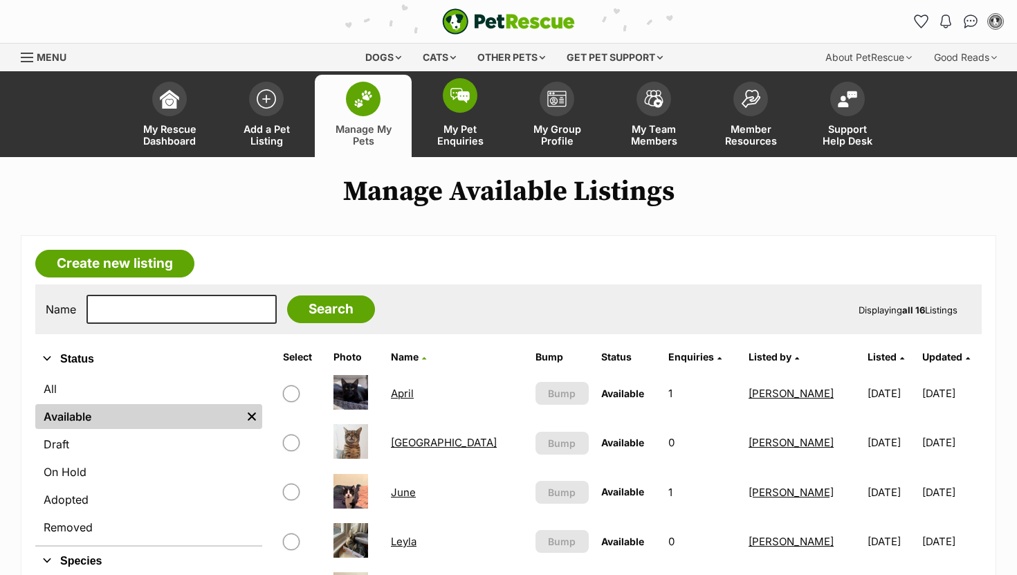
click at [453, 108] on span at bounding box center [460, 95] width 35 height 35
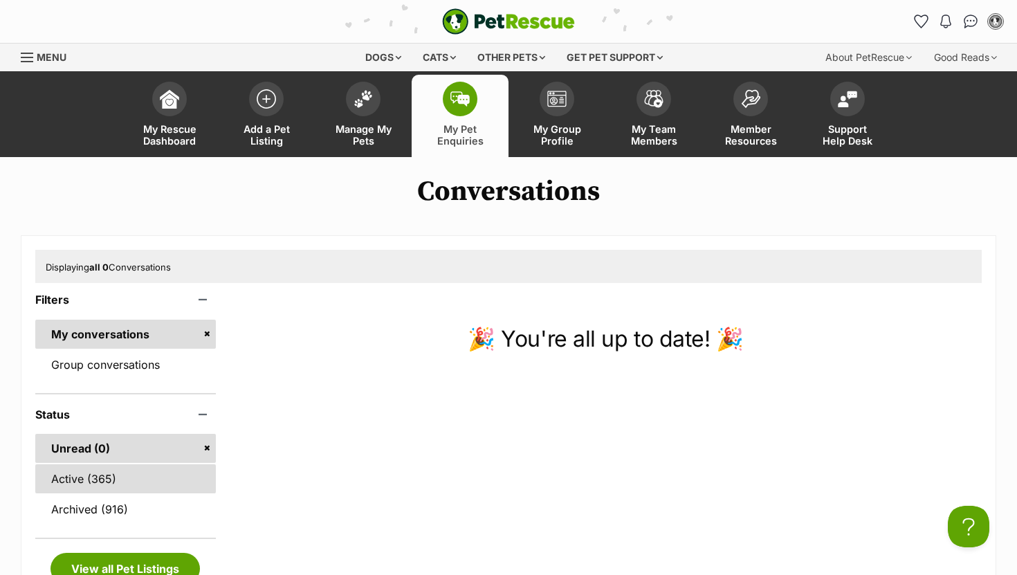
click at [142, 468] on link "Active (365)" at bounding box center [125, 478] width 181 height 29
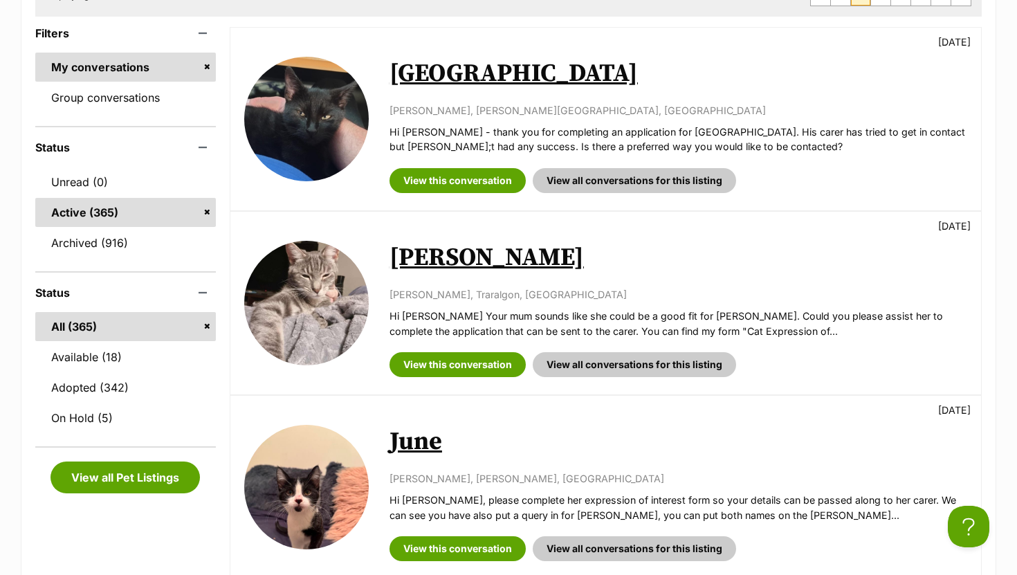
scroll to position [288, 0]
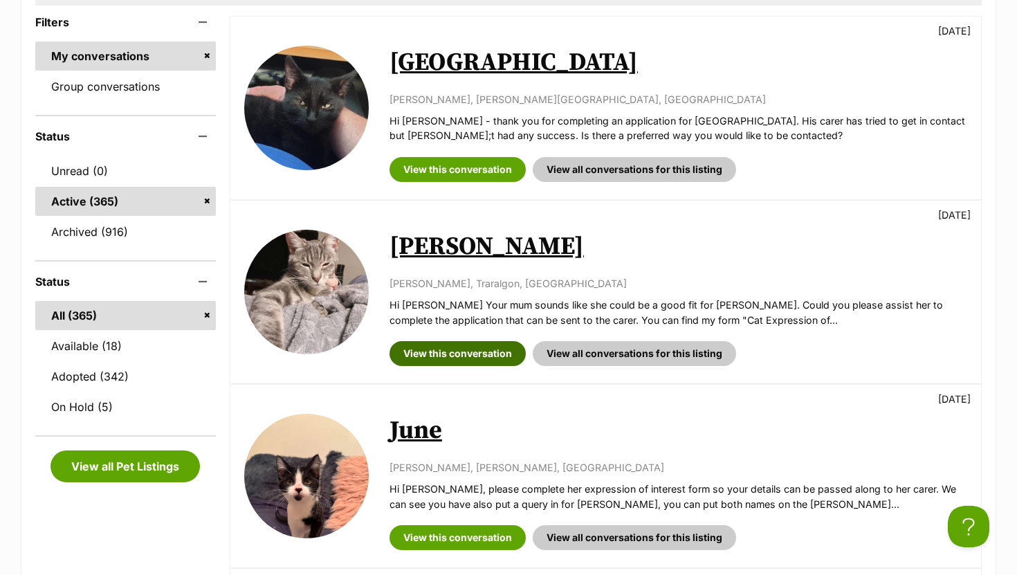
click at [470, 358] on link "View this conversation" at bounding box center [457, 353] width 136 height 25
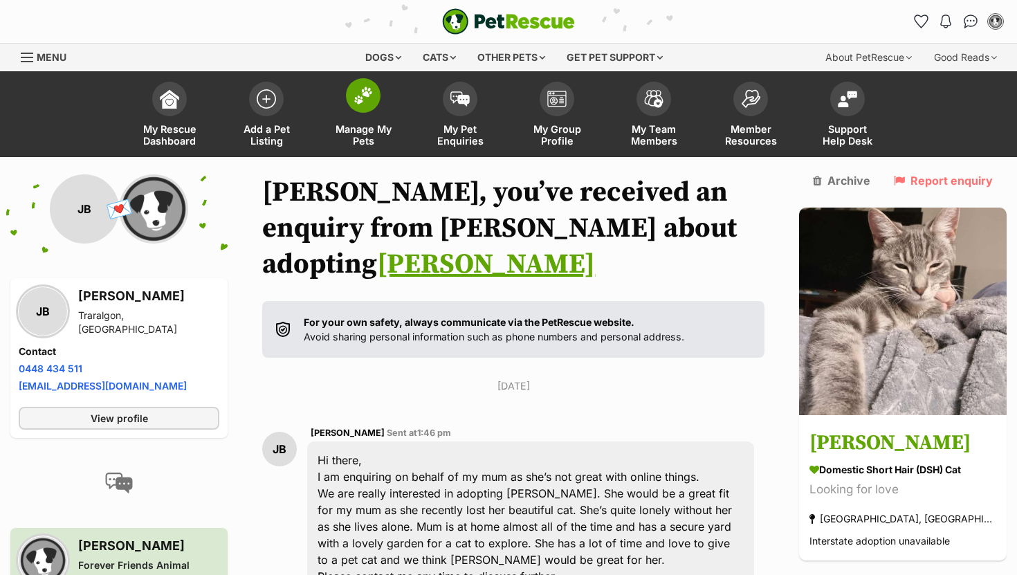
click at [366, 109] on span at bounding box center [363, 95] width 35 height 35
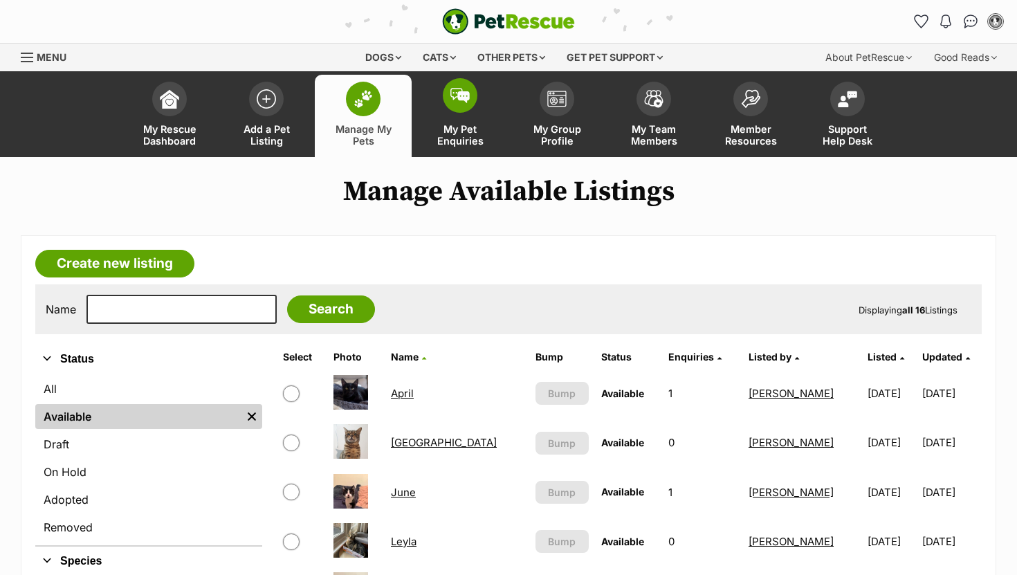
click at [452, 98] on img at bounding box center [459, 95] width 19 height 15
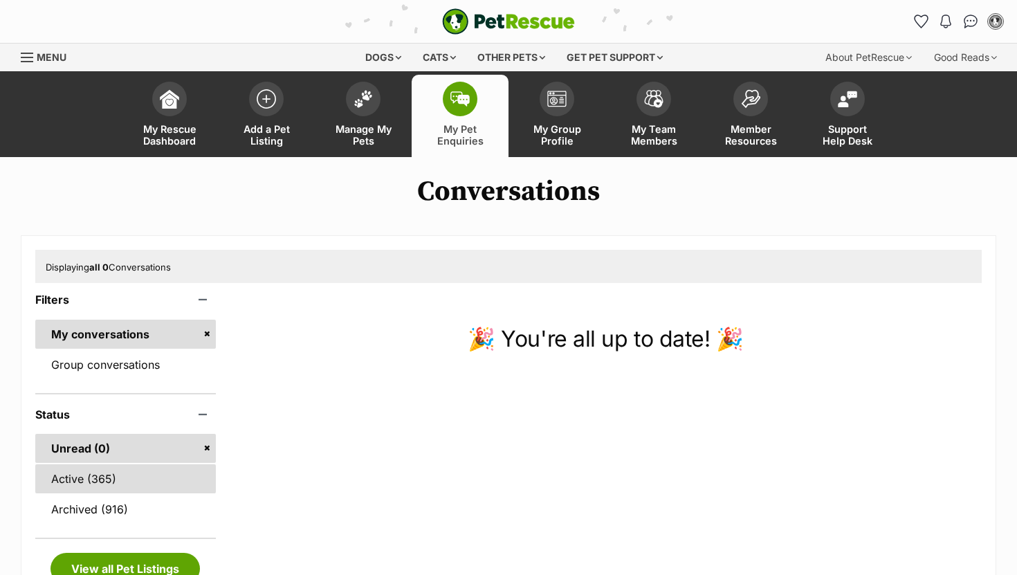
click at [84, 474] on link "Active (365)" at bounding box center [125, 478] width 181 height 29
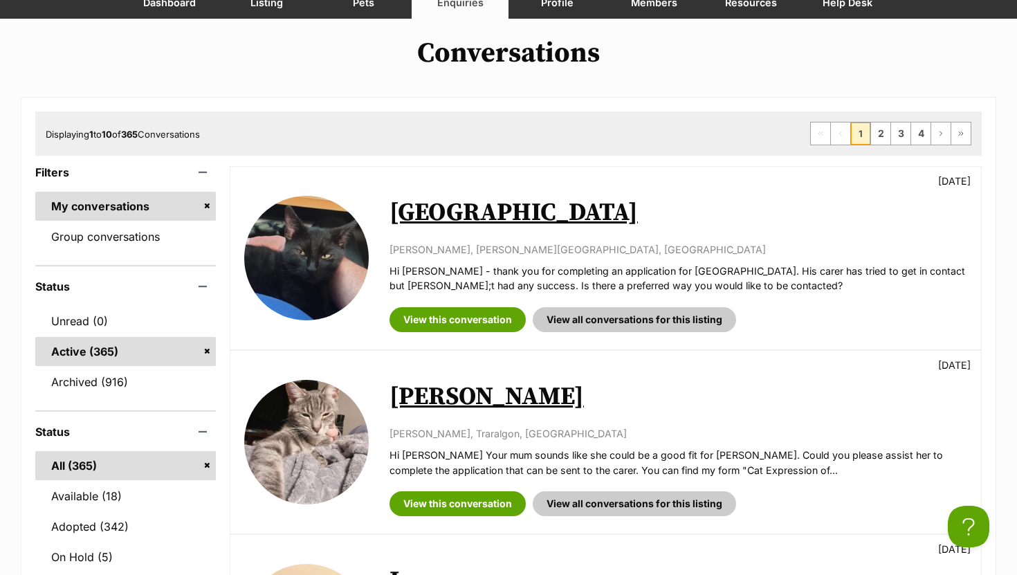
scroll to position [143, 0]
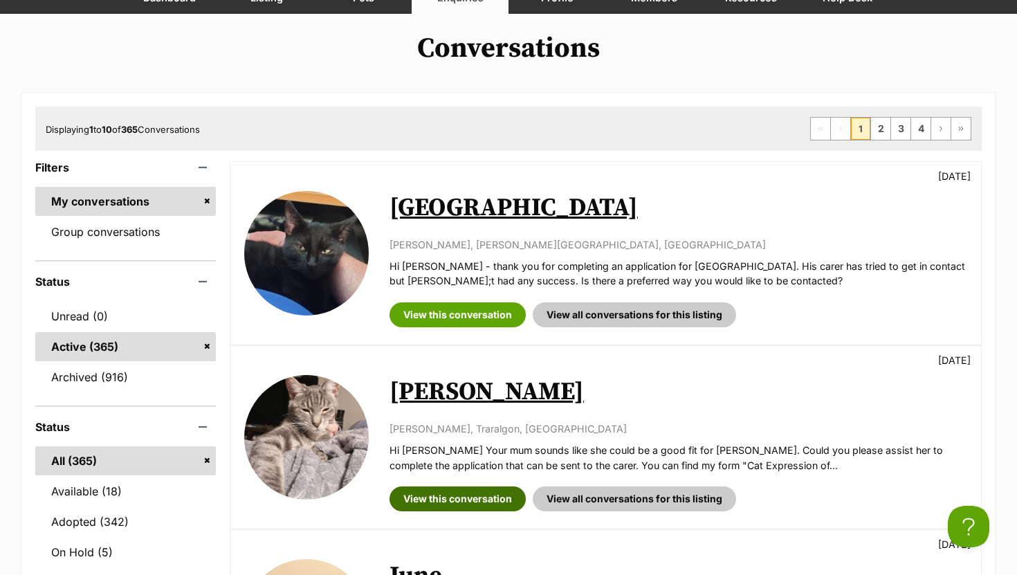
click at [455, 503] on link "View this conversation" at bounding box center [457, 498] width 136 height 25
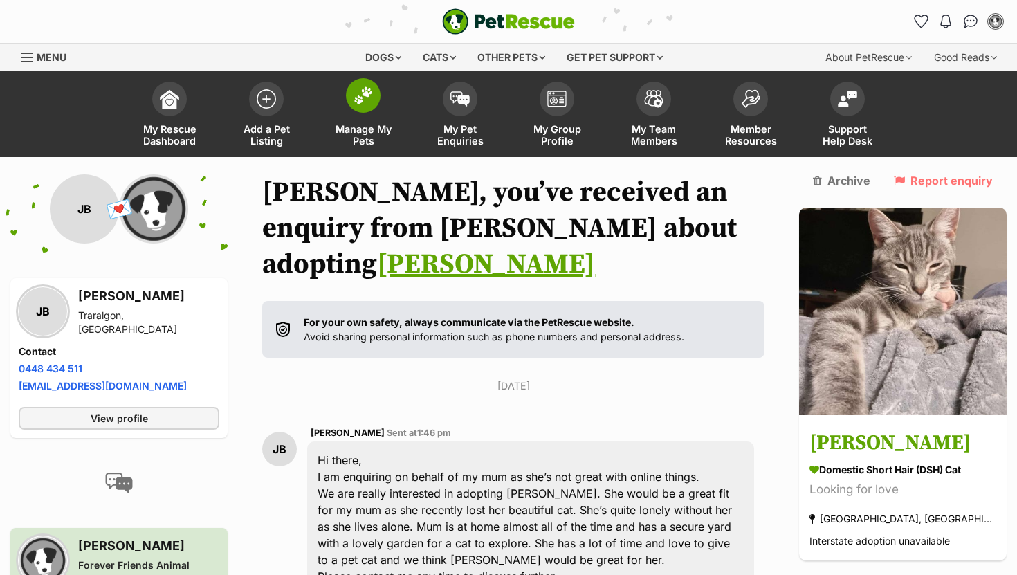
click at [369, 97] on img at bounding box center [362, 95] width 19 height 18
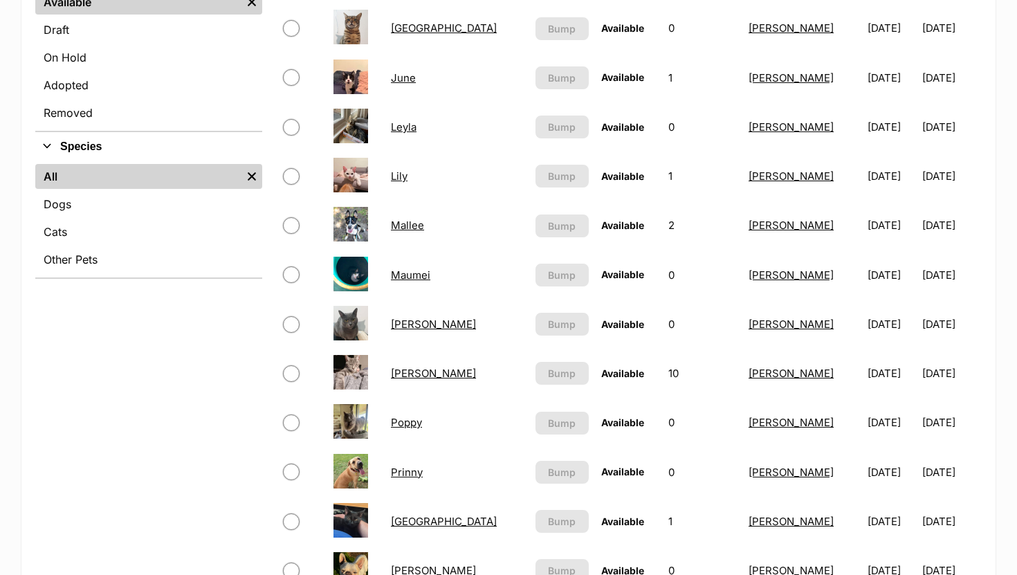
scroll to position [416, 0]
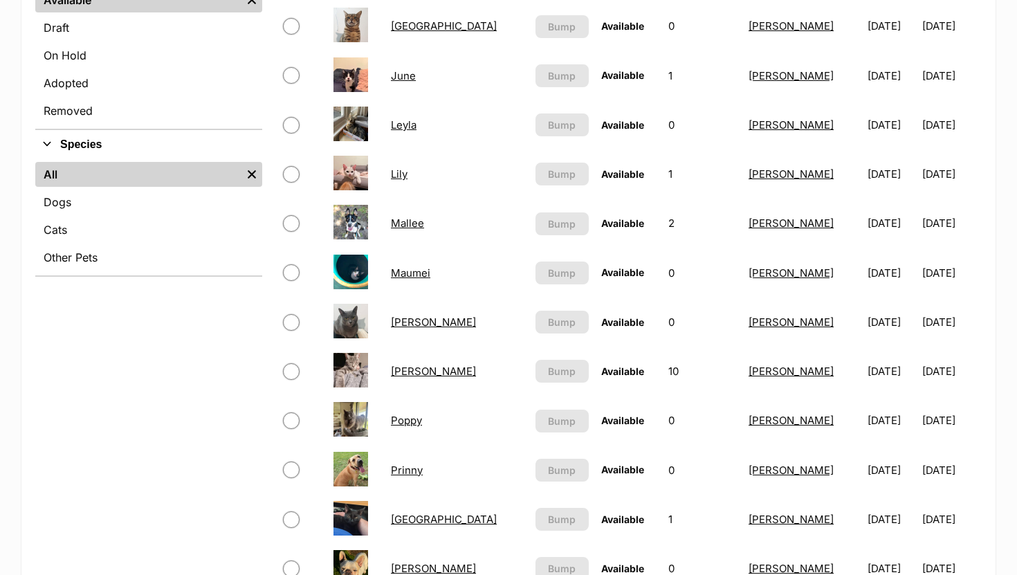
click at [420, 422] on link "Poppy" at bounding box center [406, 420] width 31 height 13
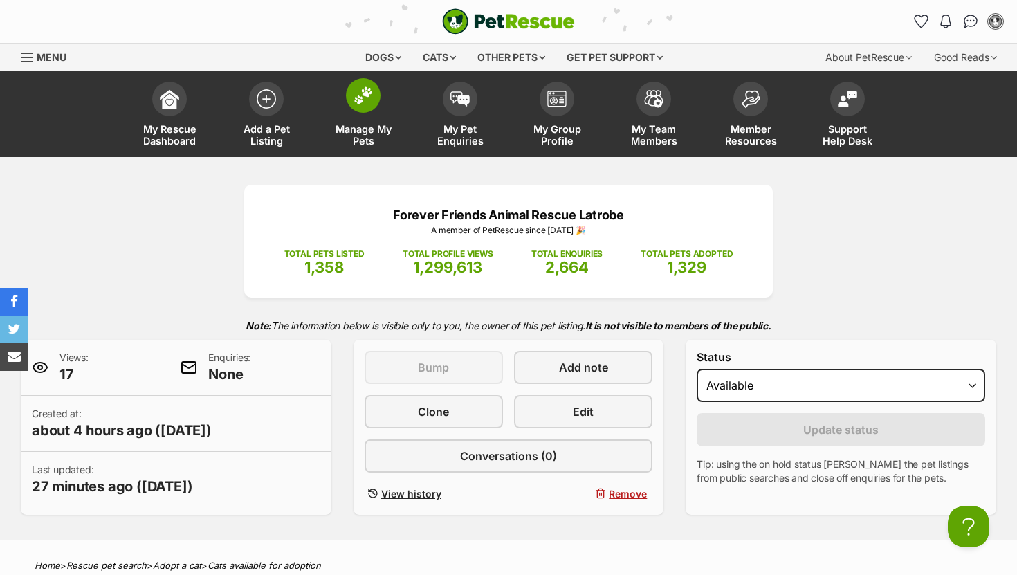
click at [360, 108] on span at bounding box center [363, 95] width 35 height 35
